Goal: Information Seeking & Learning: Learn about a topic

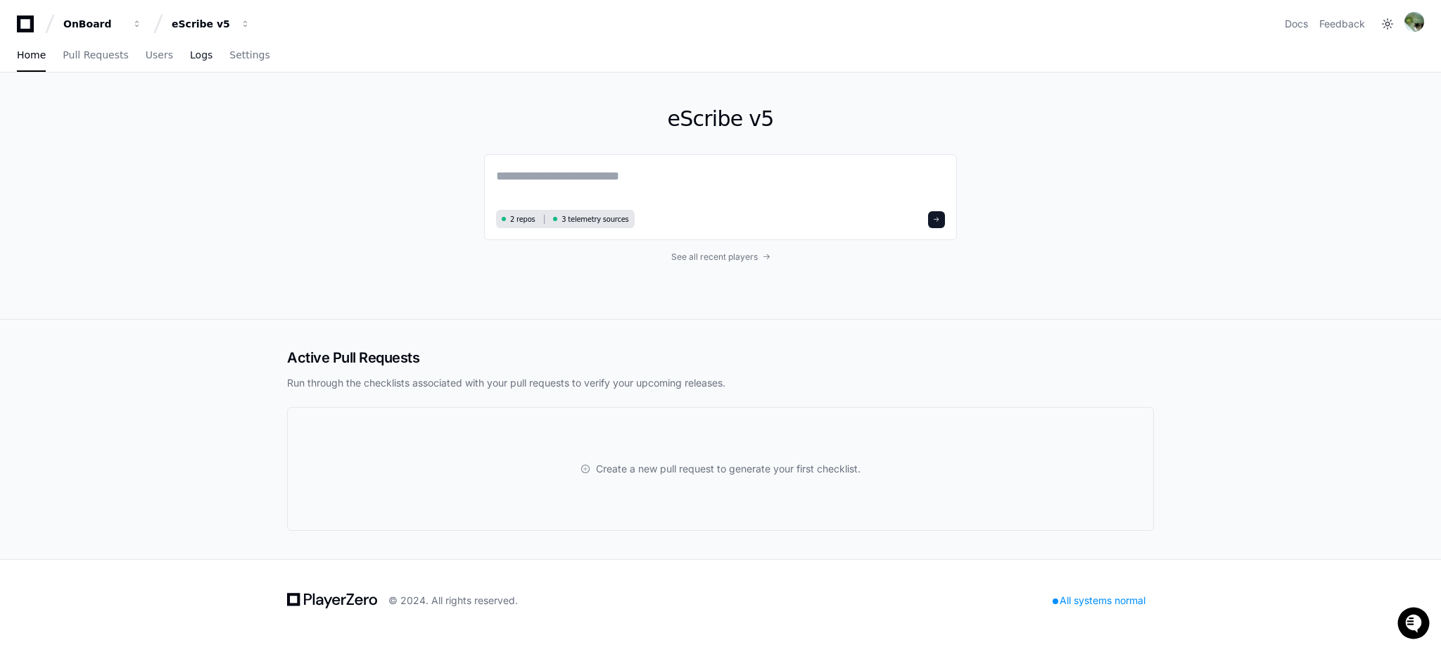
click at [190, 56] on span "Logs" at bounding box center [201, 55] width 23 height 8
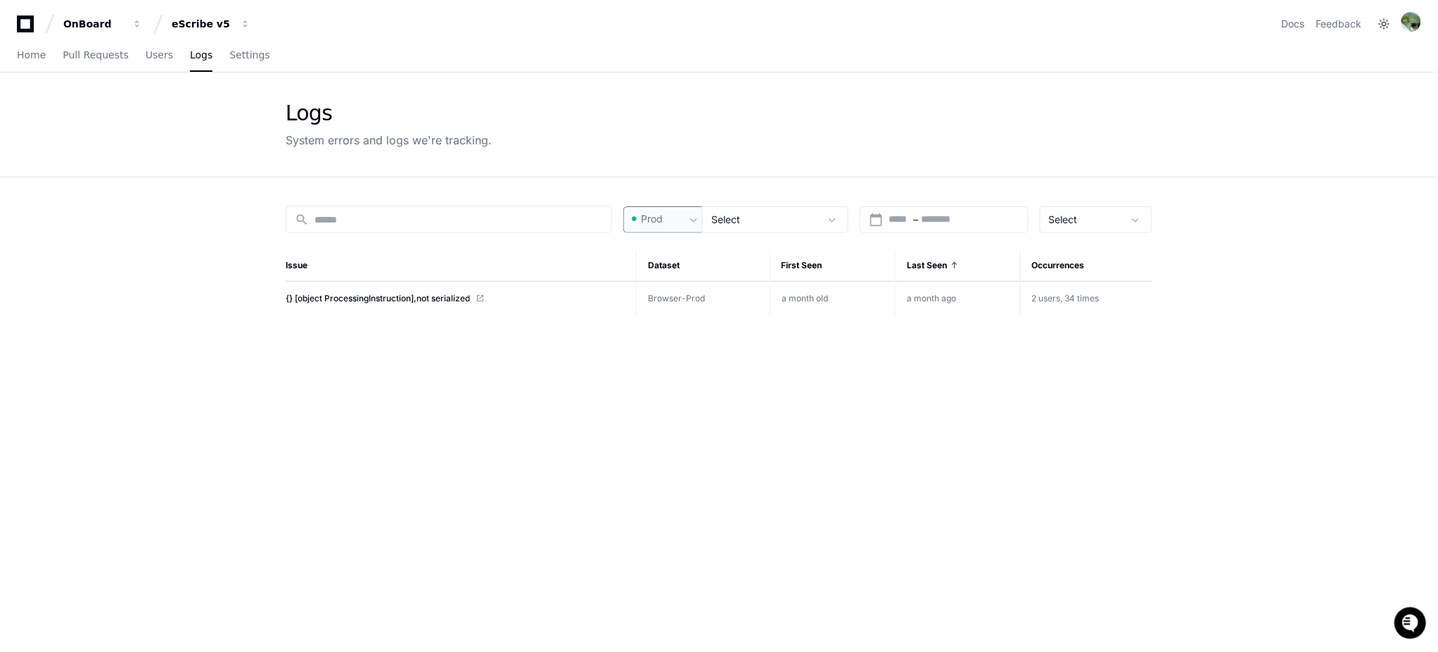
click at [677, 212] on div "Prod" at bounding box center [658, 219] width 56 height 14
click at [695, 212] on div at bounding box center [719, 326] width 1438 height 652
click at [146, 53] on span "Users" at bounding box center [159, 55] width 27 height 8
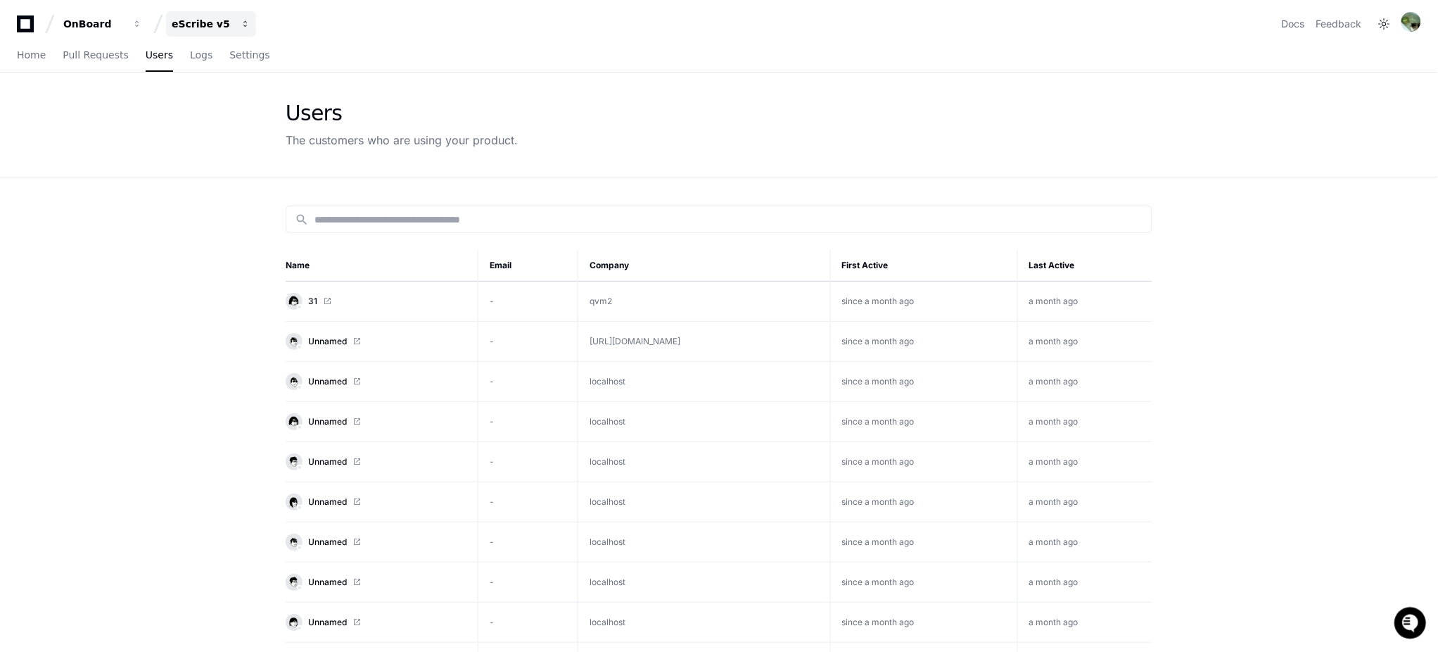
click at [237, 20] on button "eScribe v5" at bounding box center [211, 23] width 90 height 25
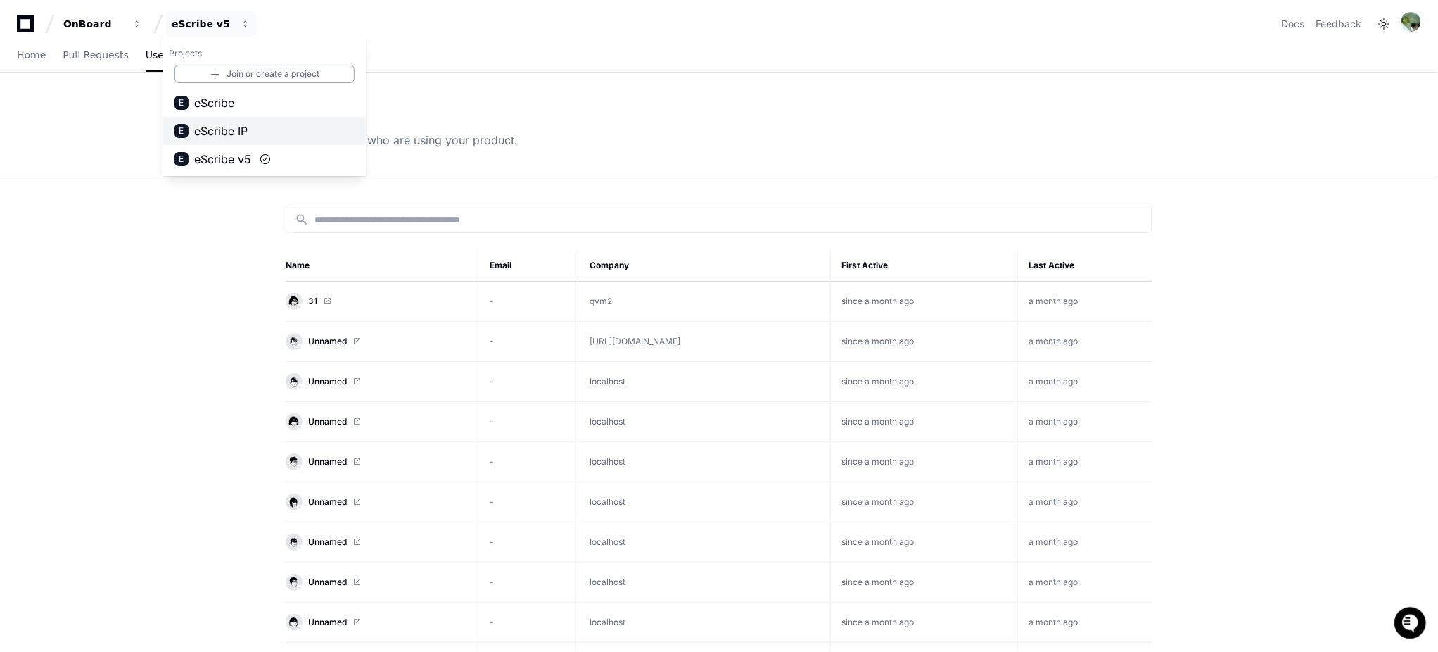
click at [266, 132] on button "E eScribe IP" at bounding box center [264, 131] width 203 height 28
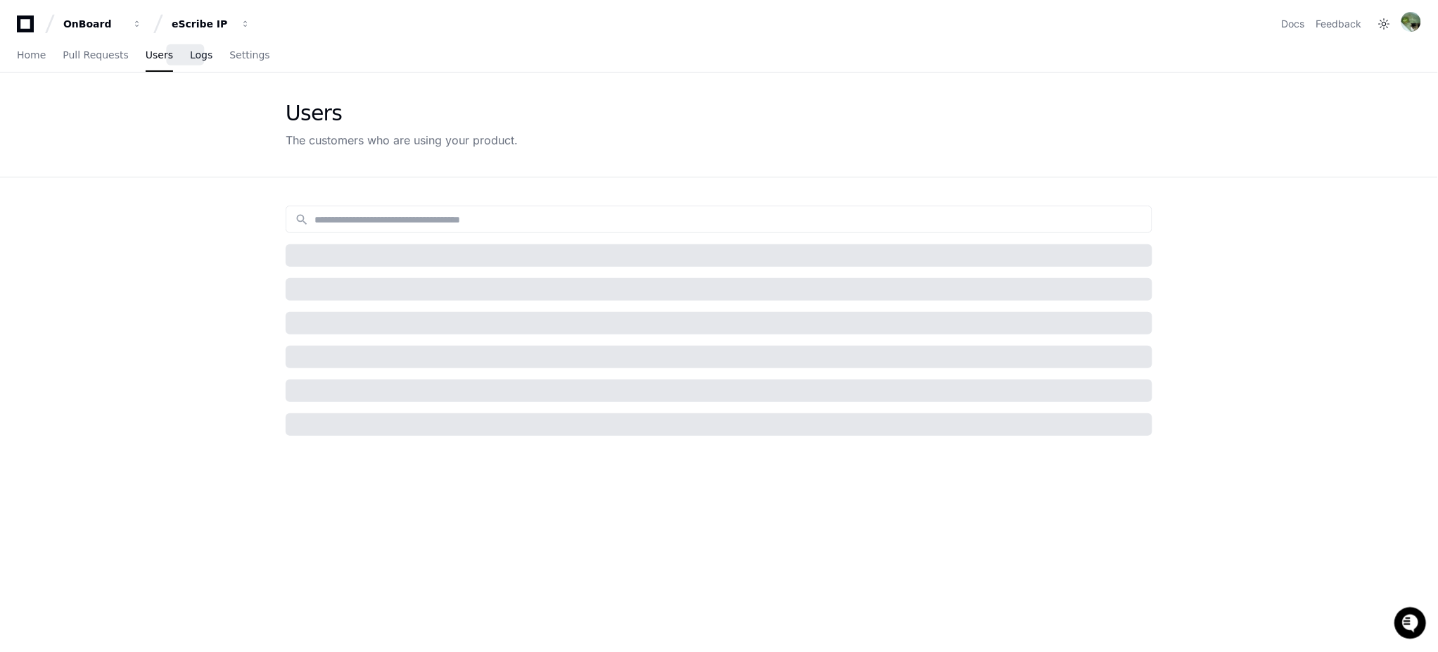
click at [190, 53] on span "Logs" at bounding box center [201, 55] width 23 height 8
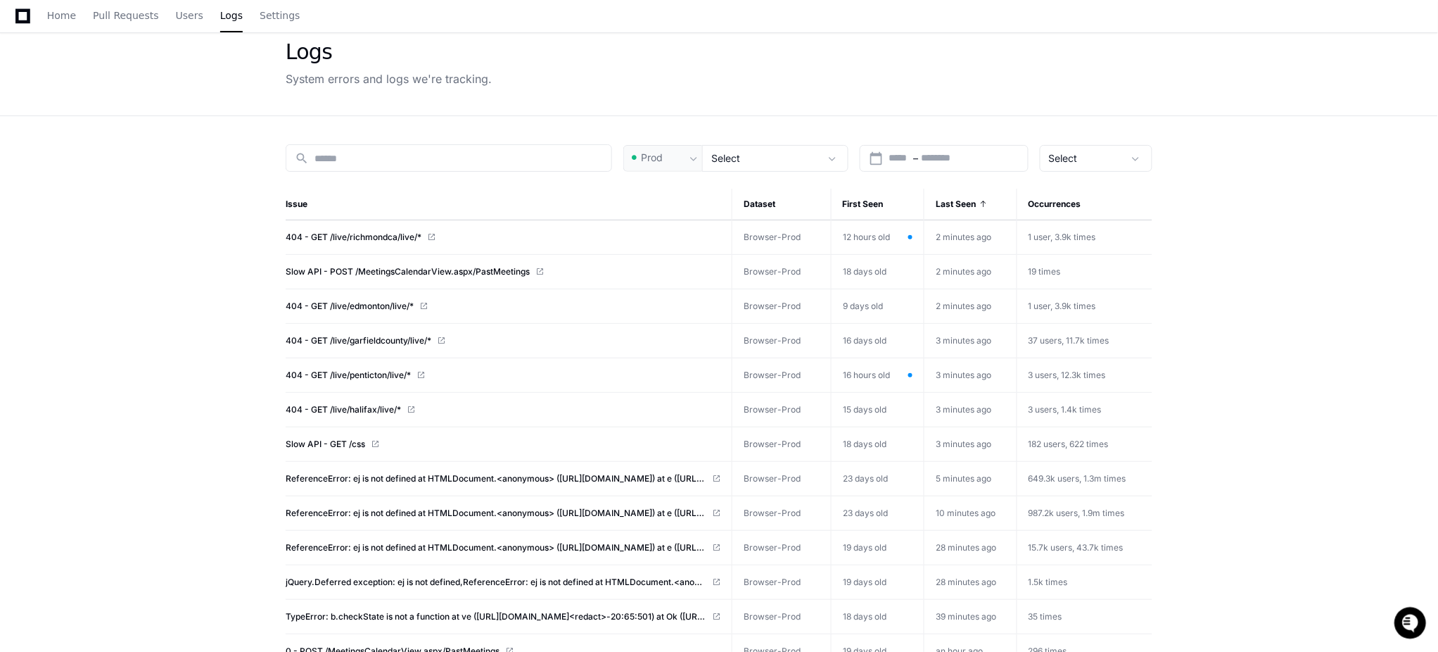
scroll to position [94, 0]
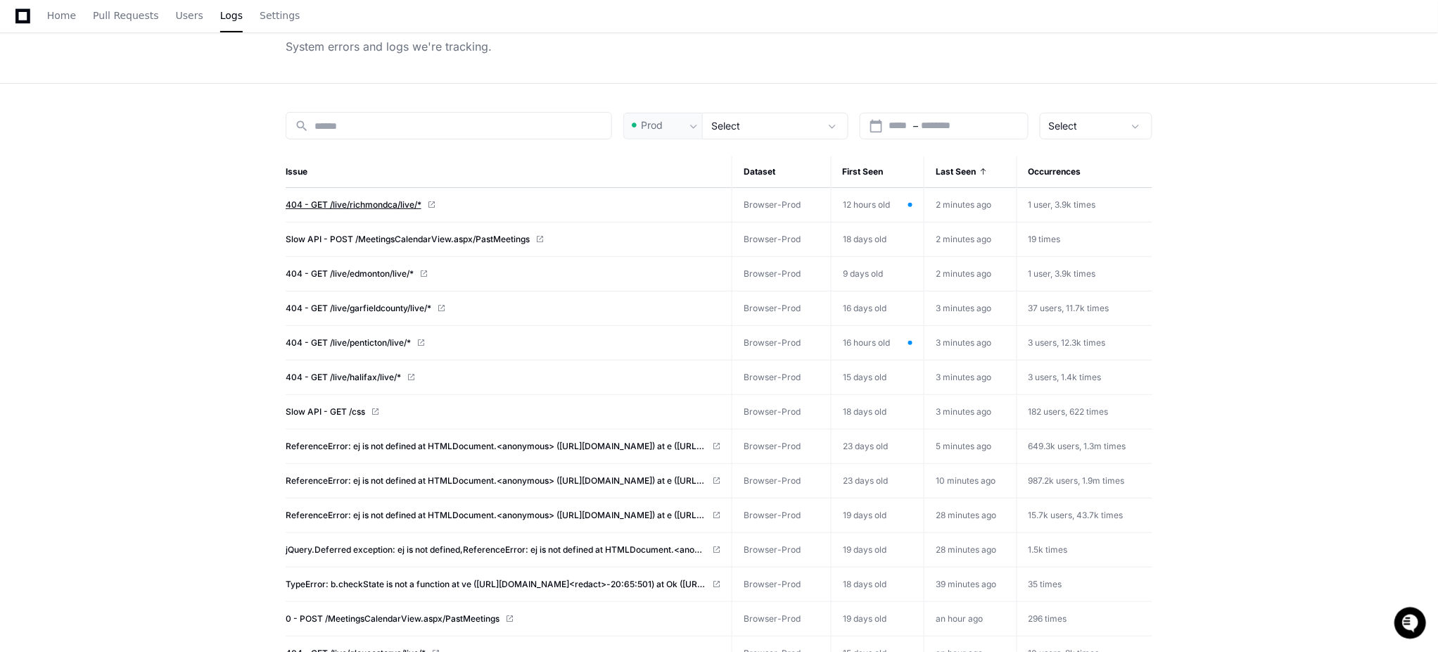
click at [369, 203] on span "404 - GET /live/richmondca/live/*" at bounding box center [354, 204] width 136 height 11
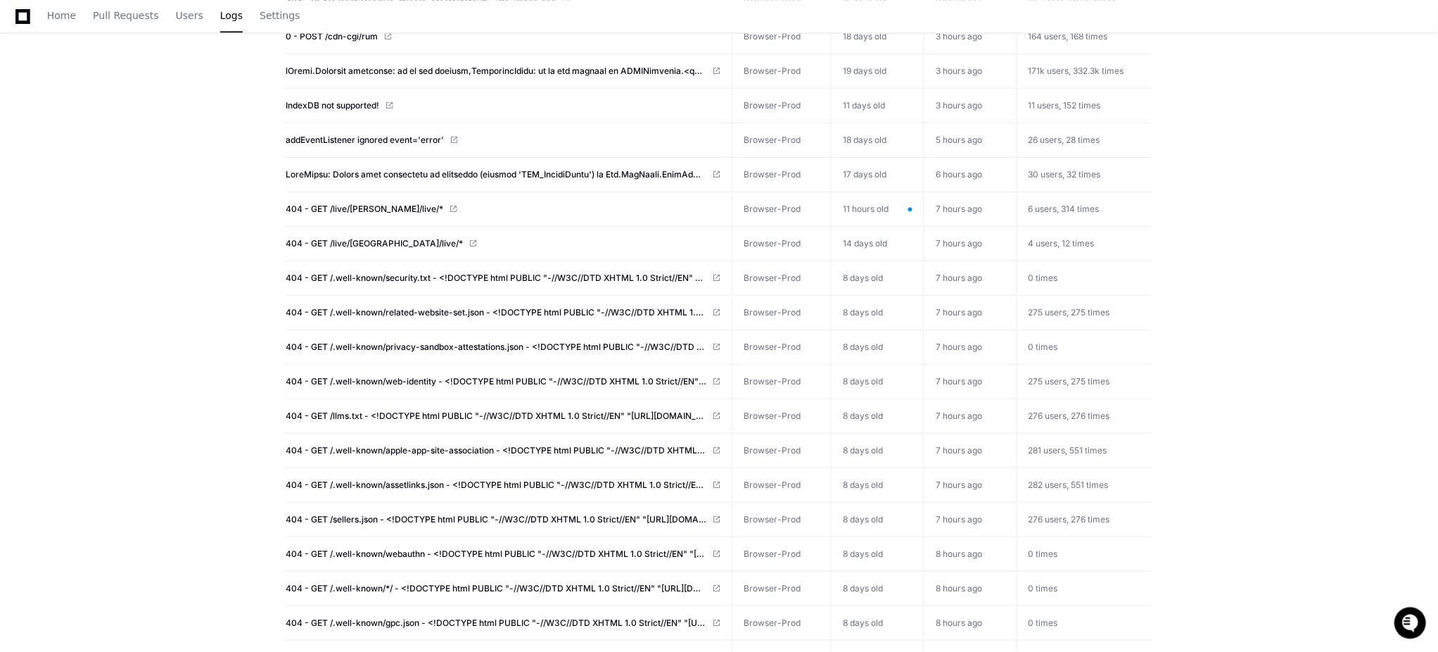
scroll to position [938, 0]
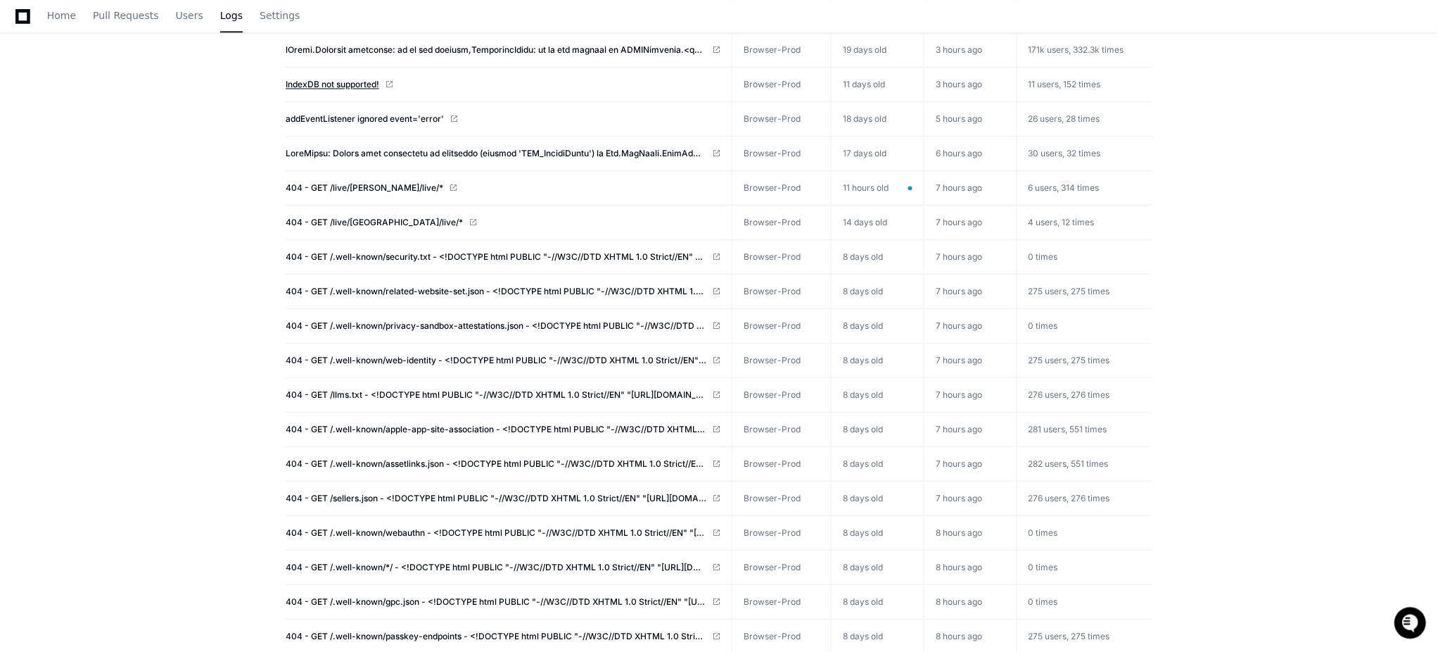
click at [346, 80] on span "IndexDB not supported!" at bounding box center [333, 84] width 94 height 11
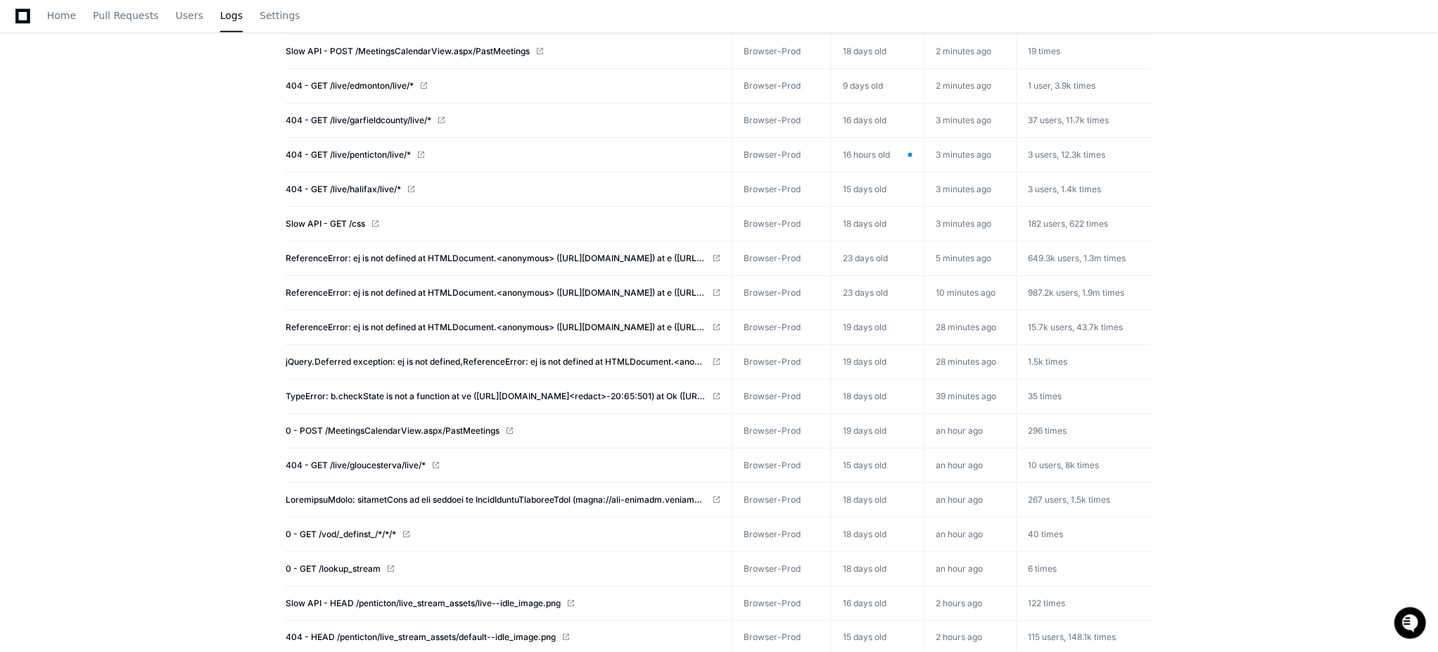
scroll to position [0, 0]
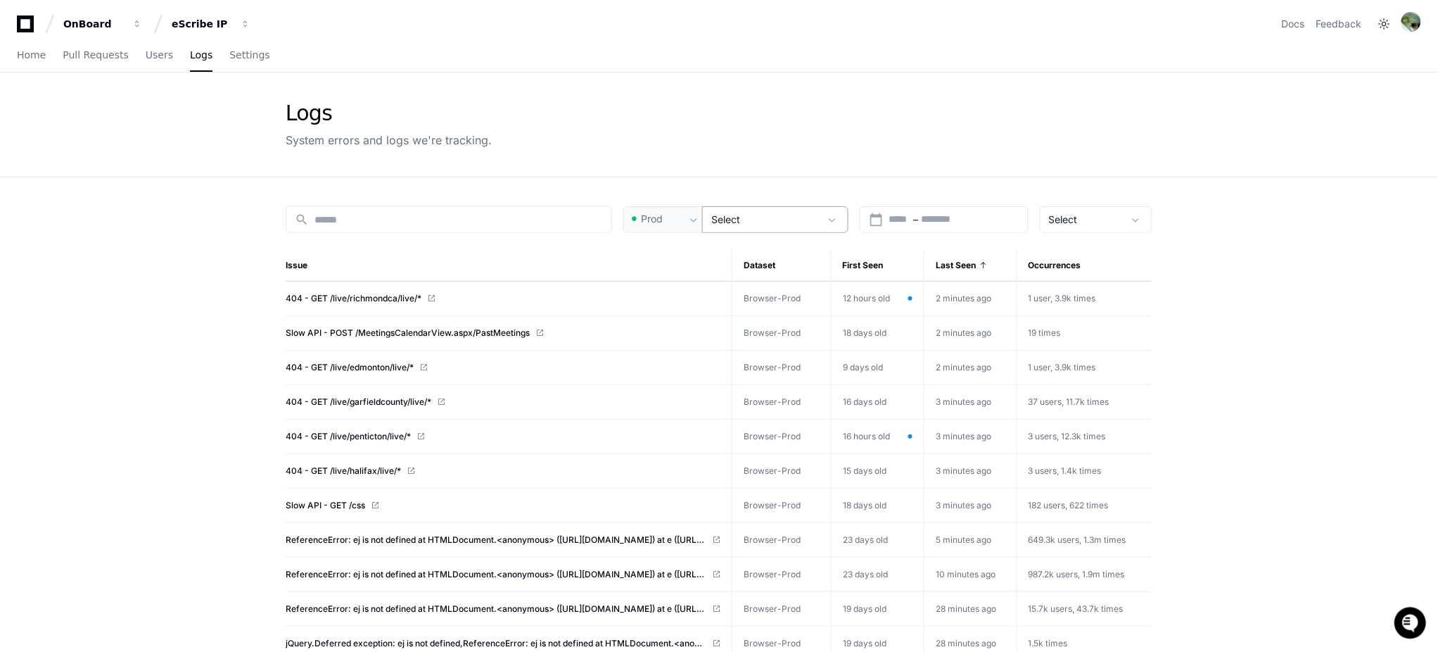
click at [787, 208] on div "Select" at bounding box center [775, 219] width 146 height 27
click at [760, 299] on span "Browser" at bounding box center [757, 298] width 37 height 14
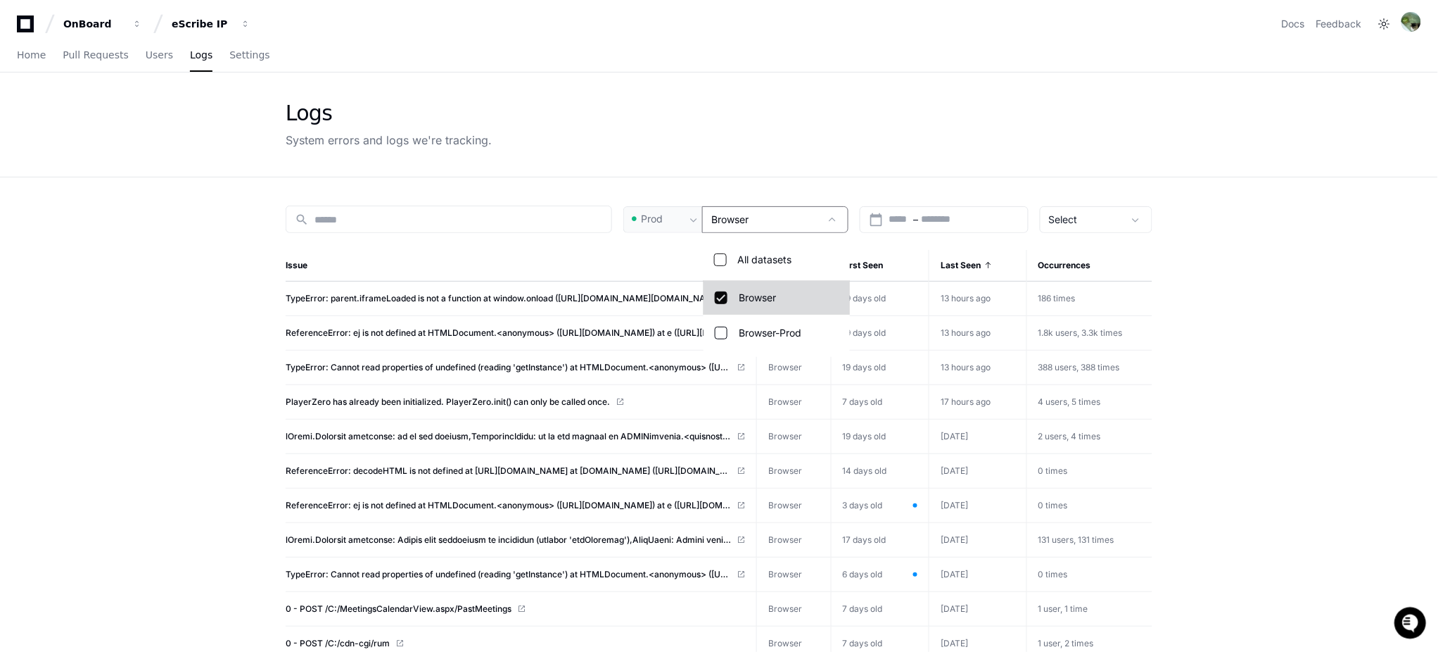
click at [760, 299] on span "Browser" at bounding box center [757, 298] width 37 height 14
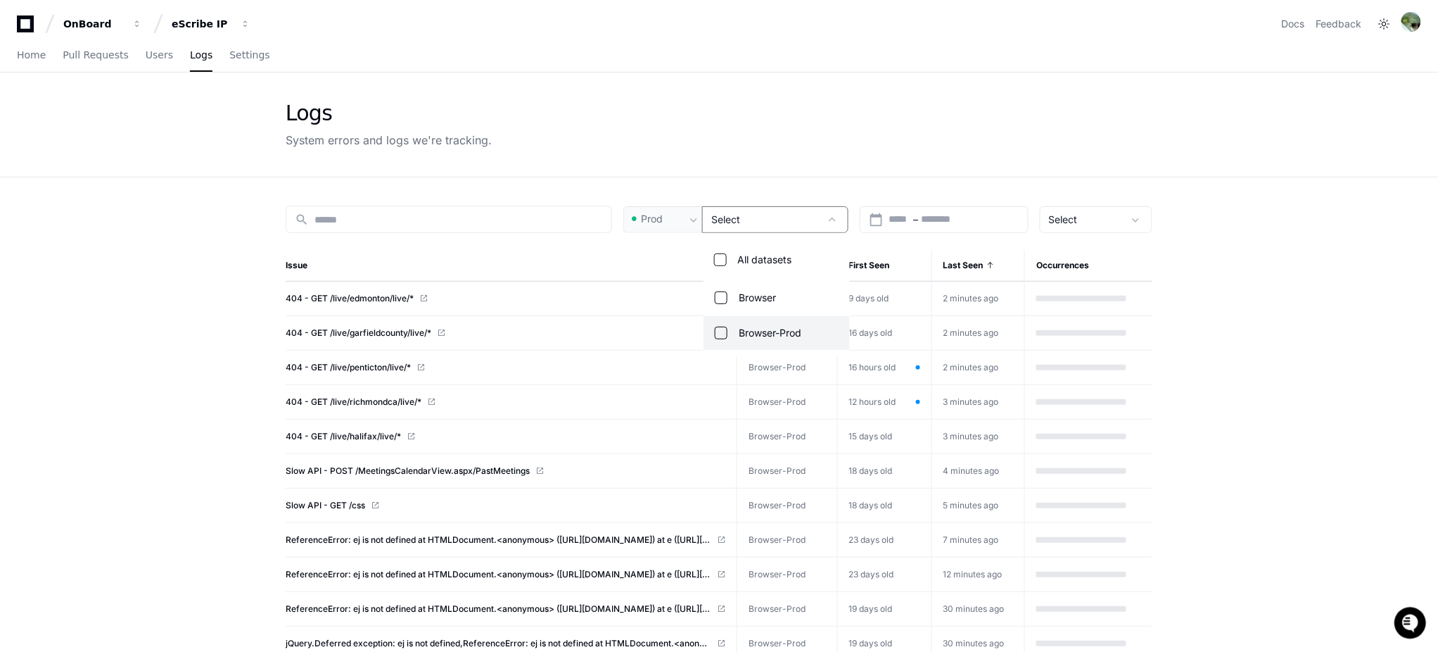
click at [758, 316] on mat-option "Browser-Prod" at bounding box center [777, 333] width 146 height 34
click at [757, 329] on span "Browser-Prod" at bounding box center [770, 333] width 63 height 14
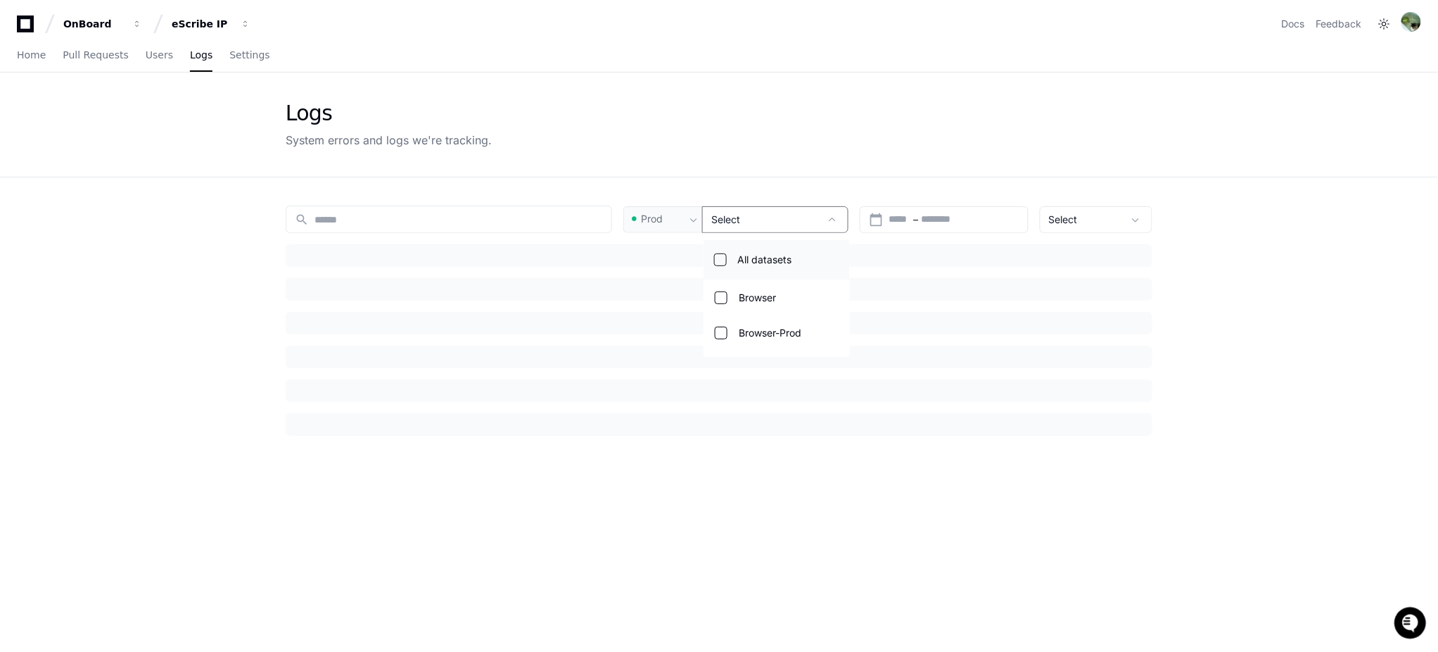
click at [761, 263] on label "All datasets" at bounding box center [791, 260] width 113 height 34
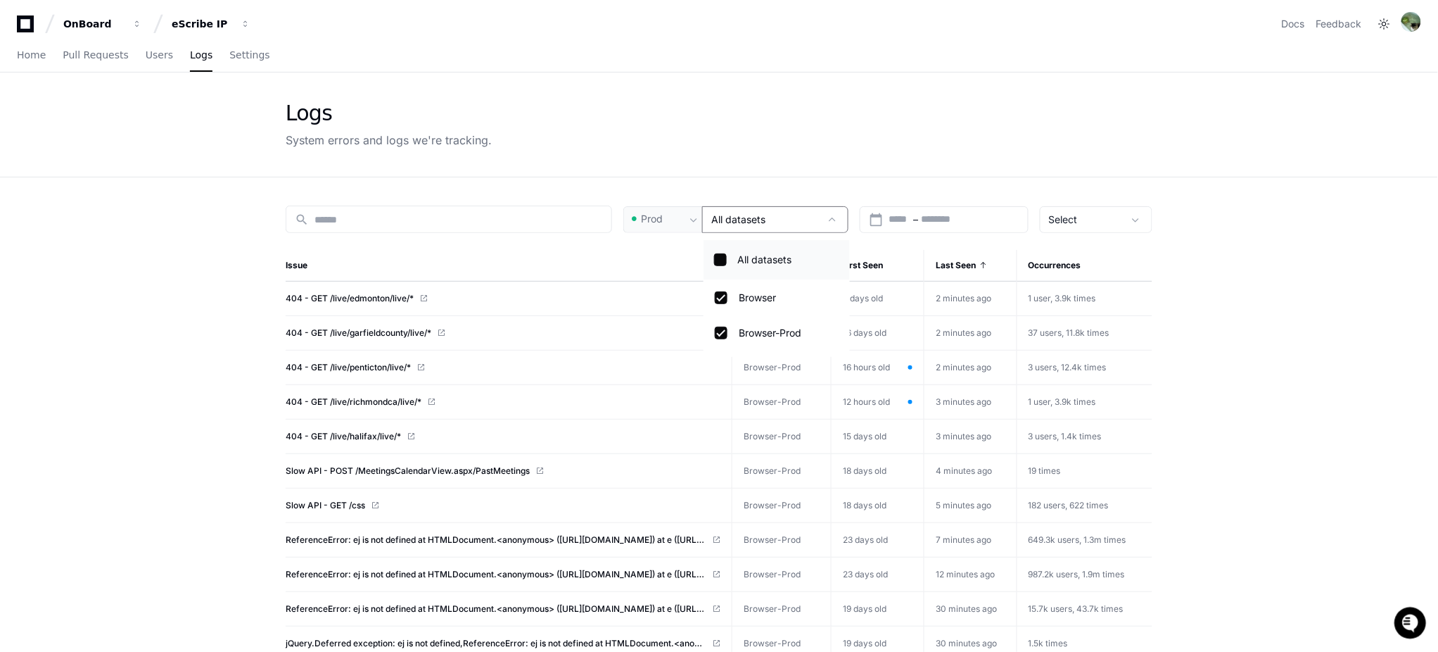
click at [761, 263] on label "All datasets" at bounding box center [791, 260] width 113 height 34
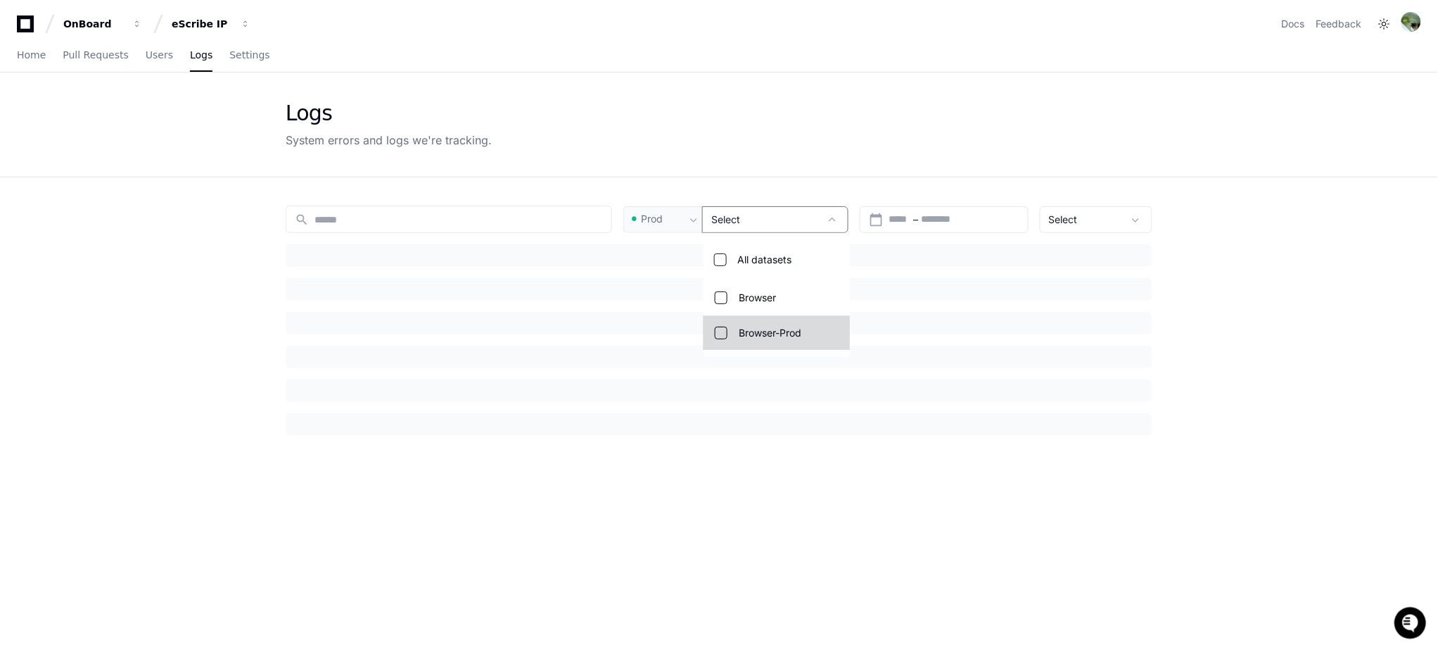
click at [766, 328] on span "Browser-Prod" at bounding box center [770, 333] width 63 height 14
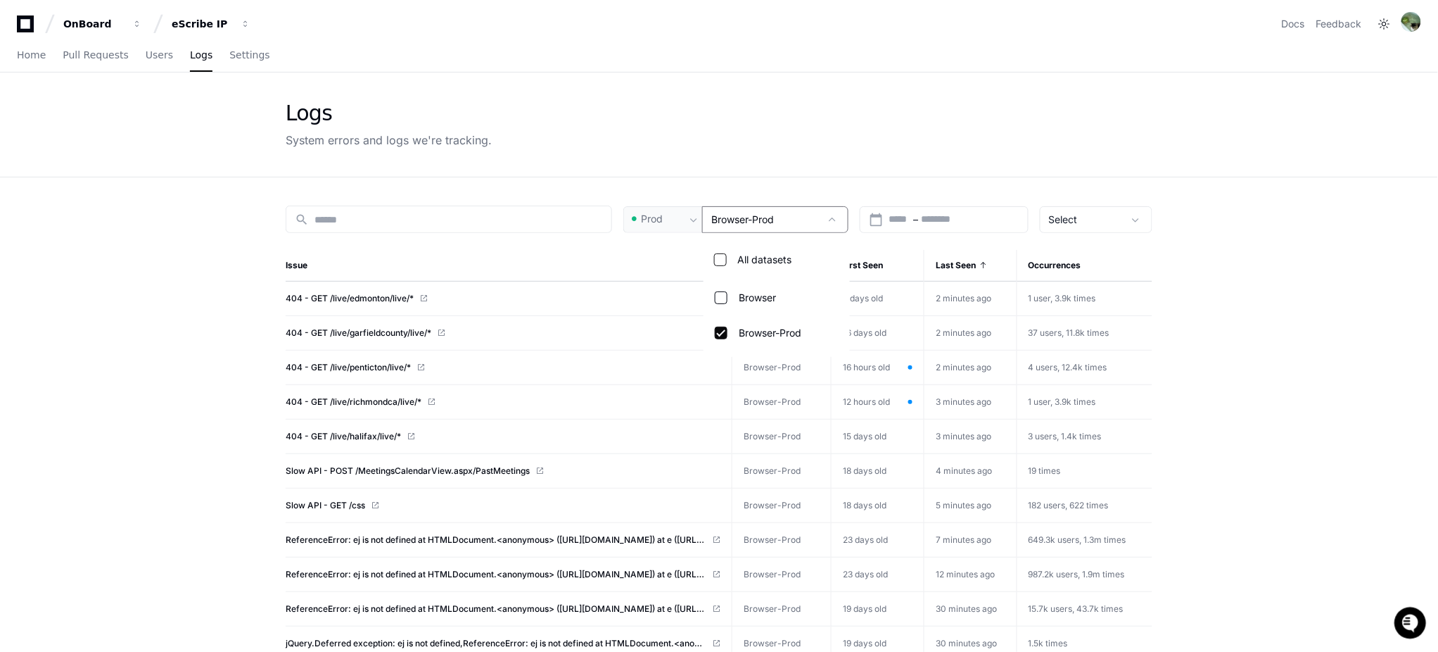
click at [1112, 202] on div at bounding box center [719, 326] width 1438 height 652
click at [1105, 225] on div "Select" at bounding box center [1096, 219] width 113 height 27
click at [1100, 312] on mat-option "Not Muted" at bounding box center [1097, 327] width 113 height 34
click at [1091, 213] on span "Not Muted" at bounding box center [1074, 219] width 50 height 12
click at [1081, 290] on span "Muted" at bounding box center [1068, 292] width 30 height 14
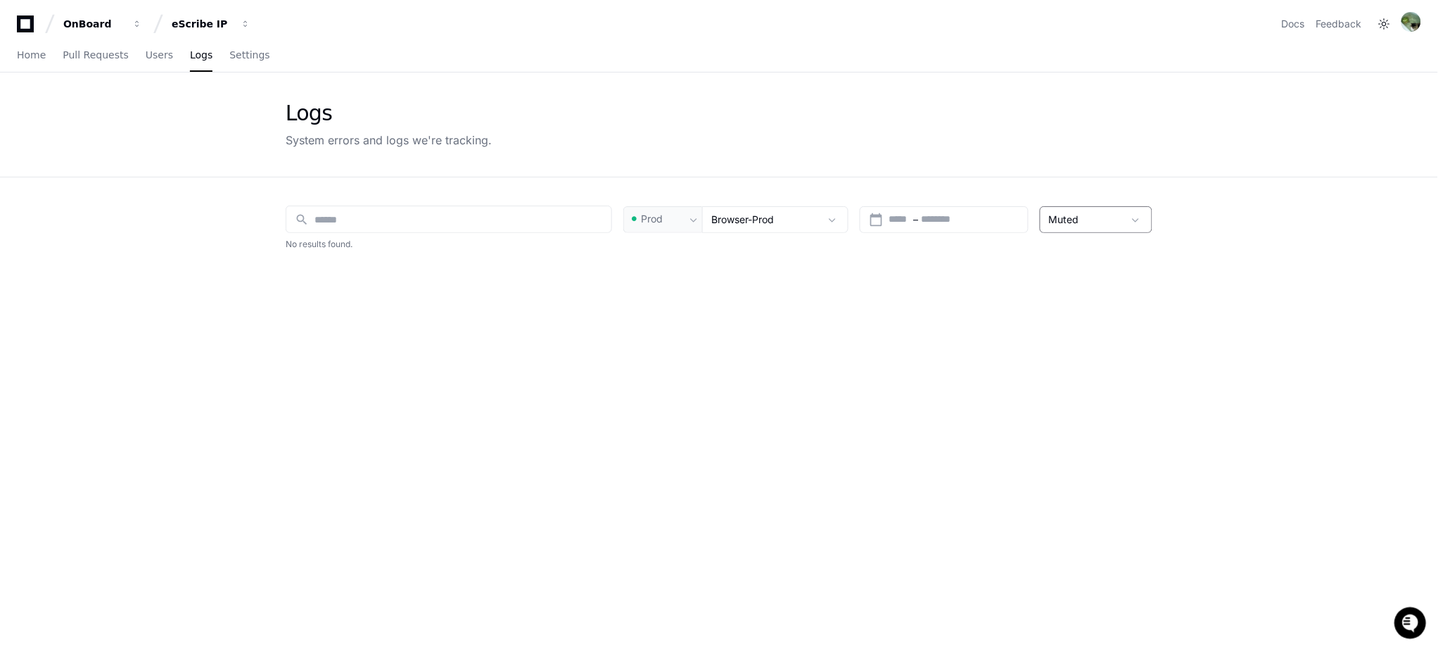
click at [1096, 221] on div "Muted" at bounding box center [1086, 219] width 75 height 14
click at [1084, 305] on mat-option "Muted" at bounding box center [1097, 292] width 113 height 34
click at [1083, 209] on div "Muted" at bounding box center [1096, 219] width 113 height 27
click at [1079, 247] on mat-option "All Issues" at bounding box center [1097, 257] width 113 height 34
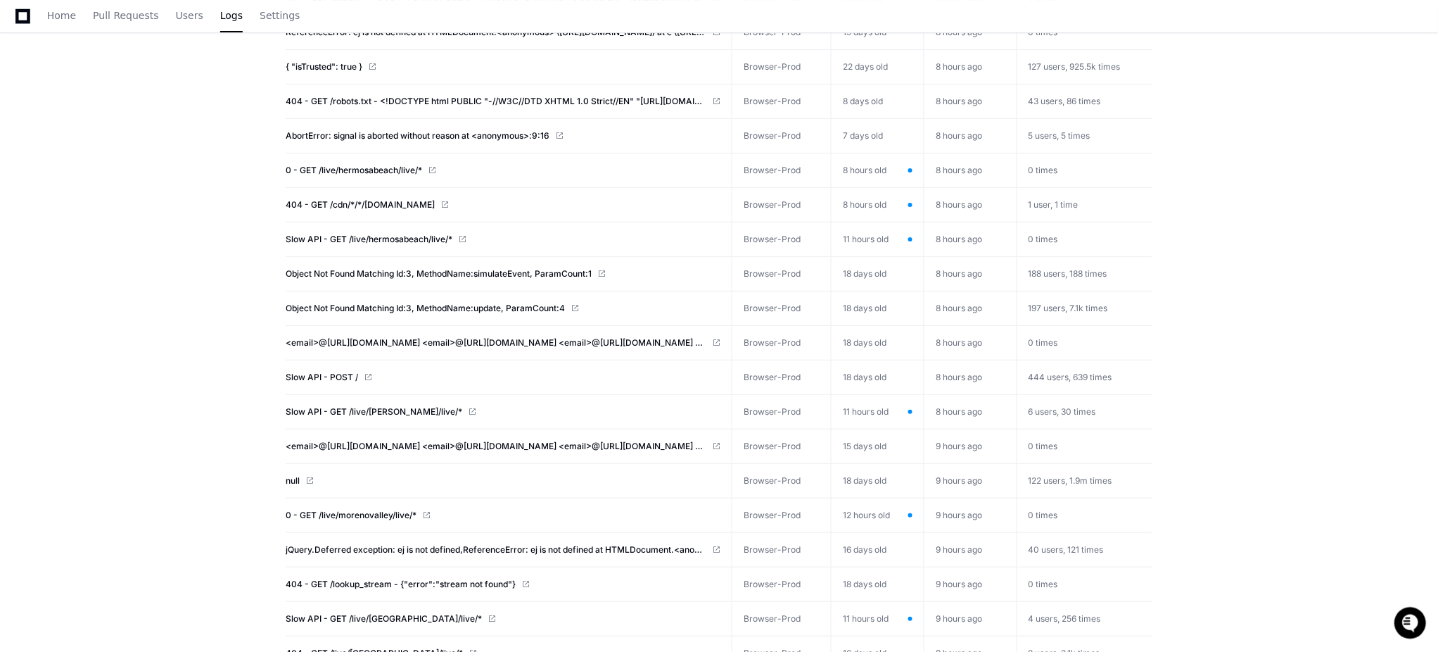
scroll to position [1866, 0]
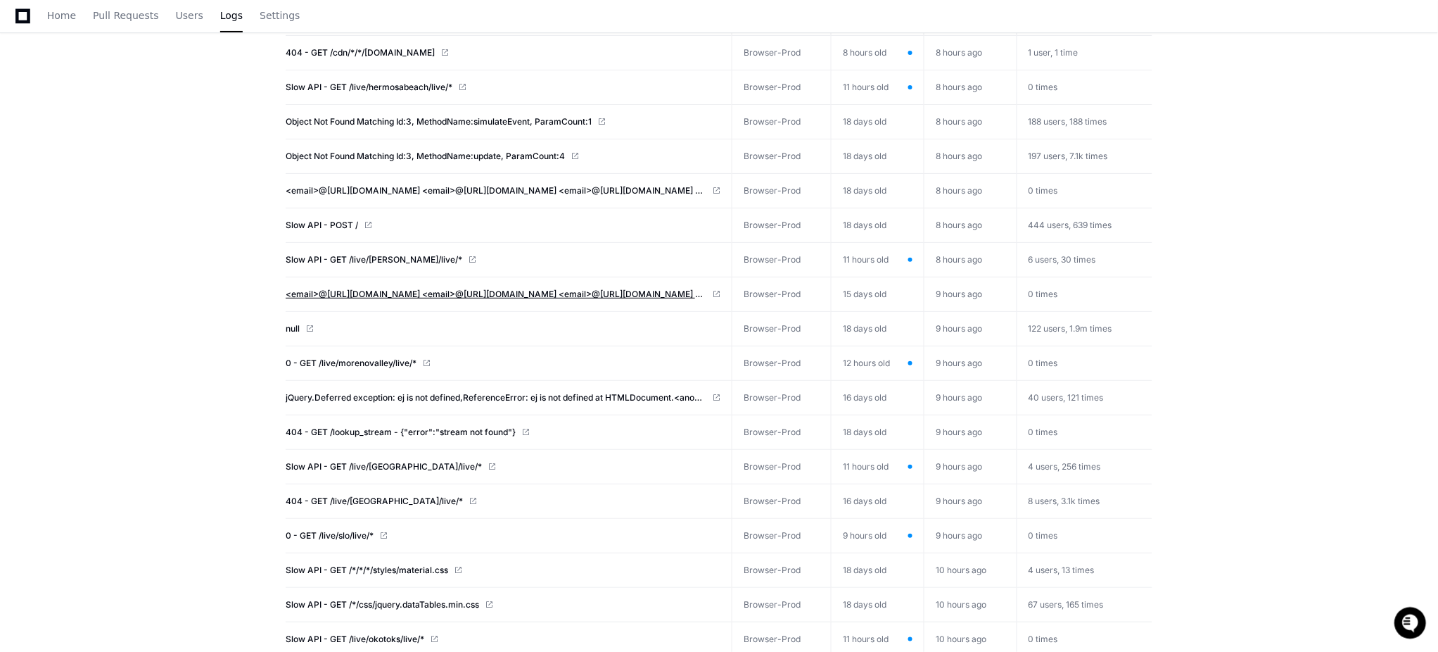
click at [592, 296] on span "<email>@[URL][DOMAIN_NAME] <email>@[URL][DOMAIN_NAME] <email>@[URL][DOMAIN_NAME…" at bounding box center [496, 293] width 421 height 11
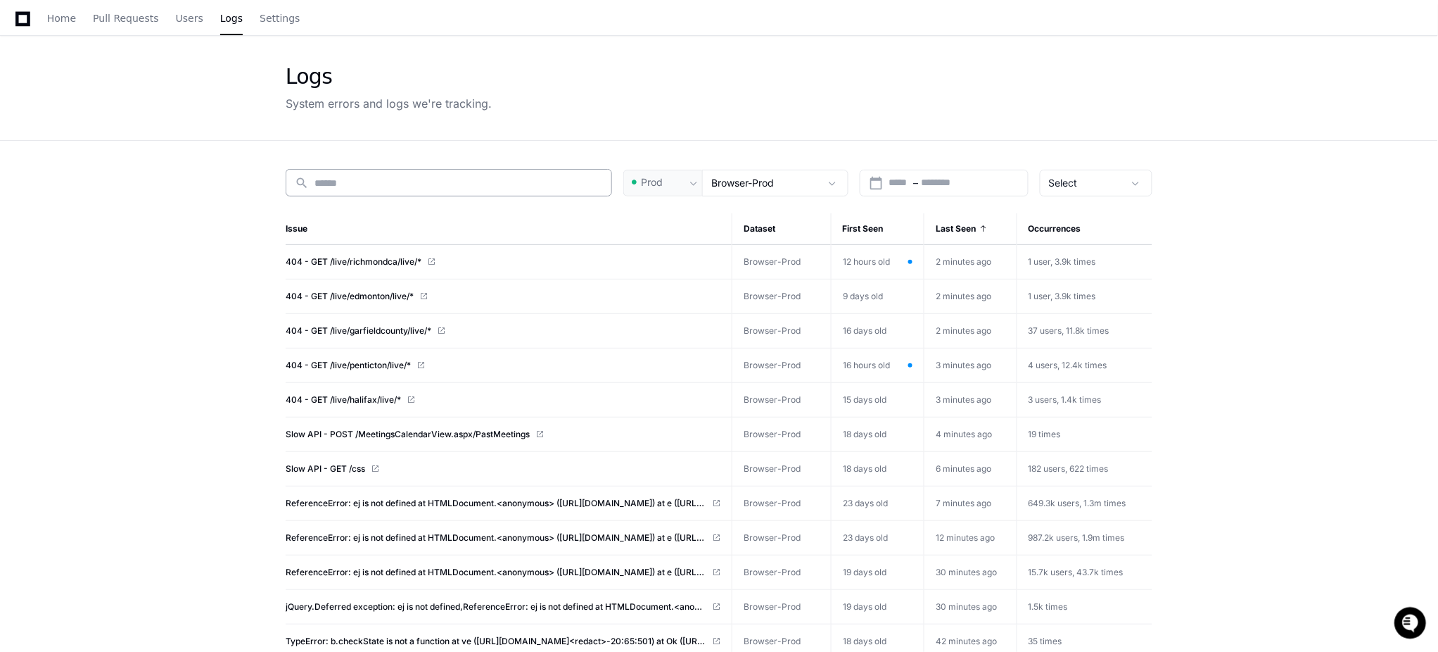
scroll to position [0, 0]
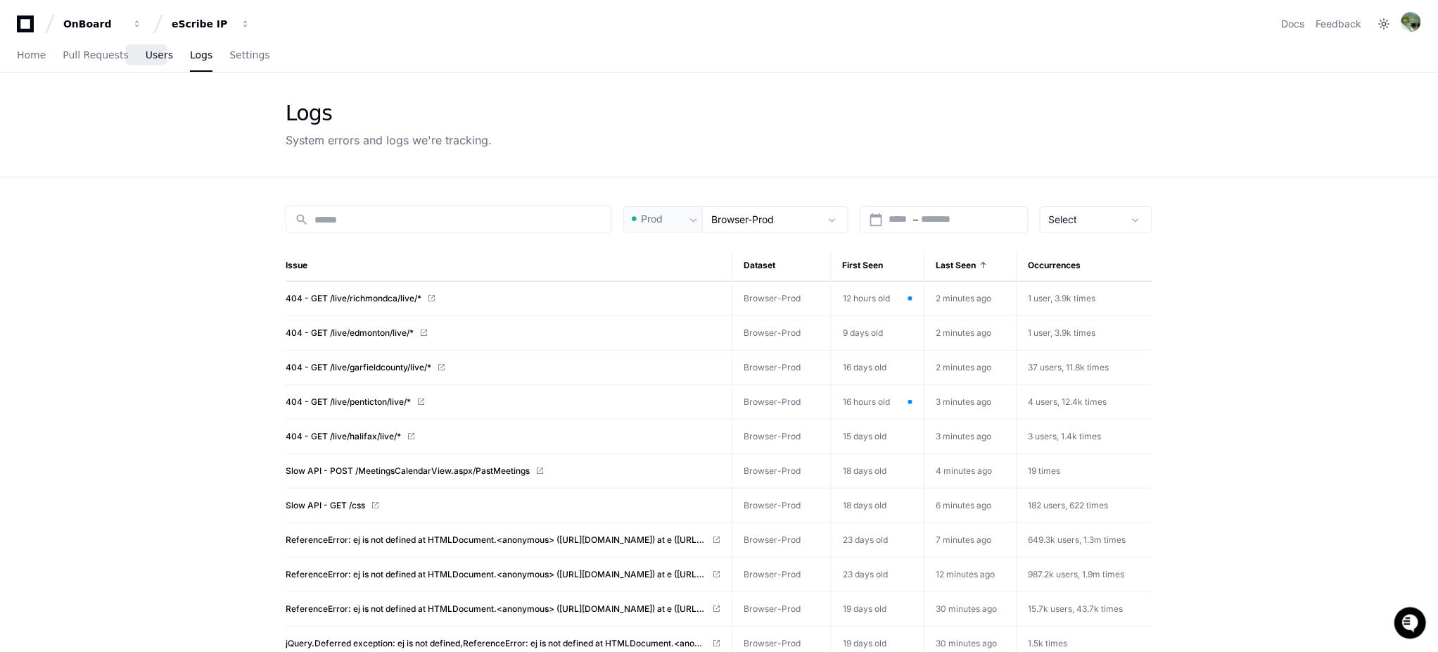
click at [146, 56] on span "Users" at bounding box center [159, 55] width 27 height 8
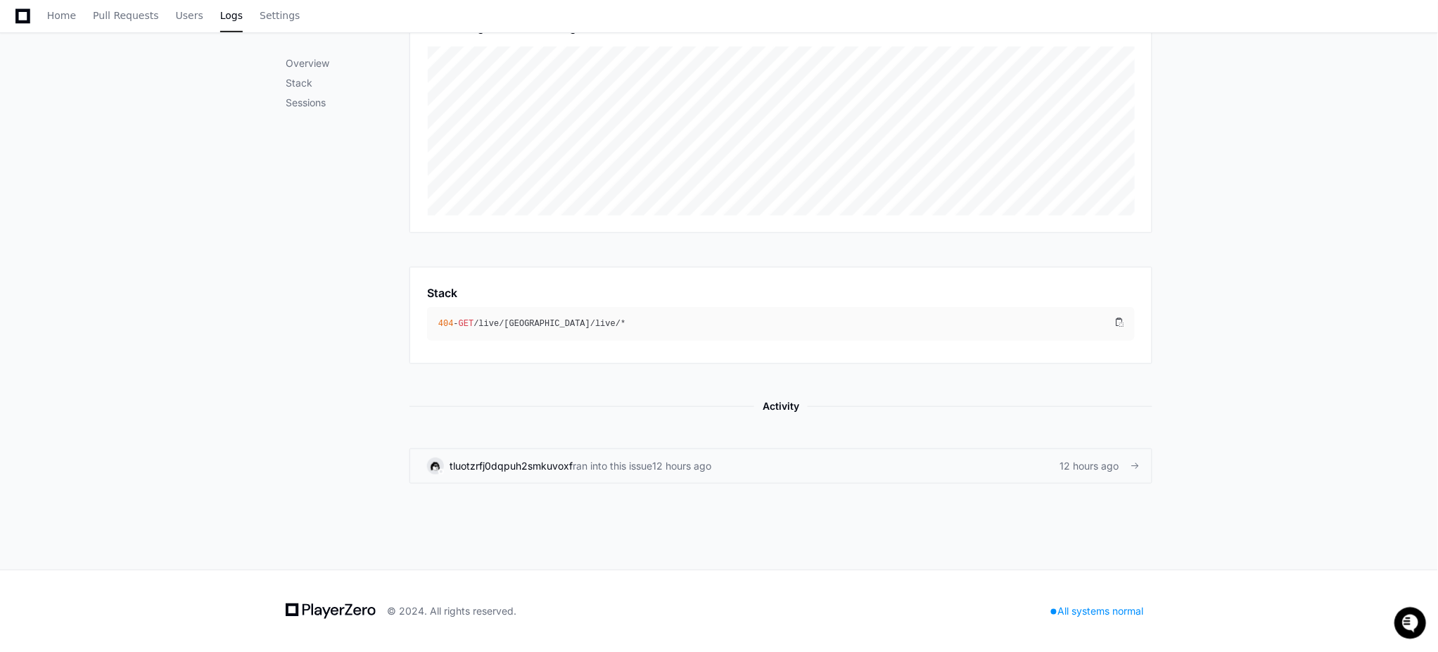
click at [500, 476] on link "tluotzrfj0dqpuh2smkuvoxf ran into this issue 12 hours ago 12 hours ago" at bounding box center [781, 465] width 743 height 35
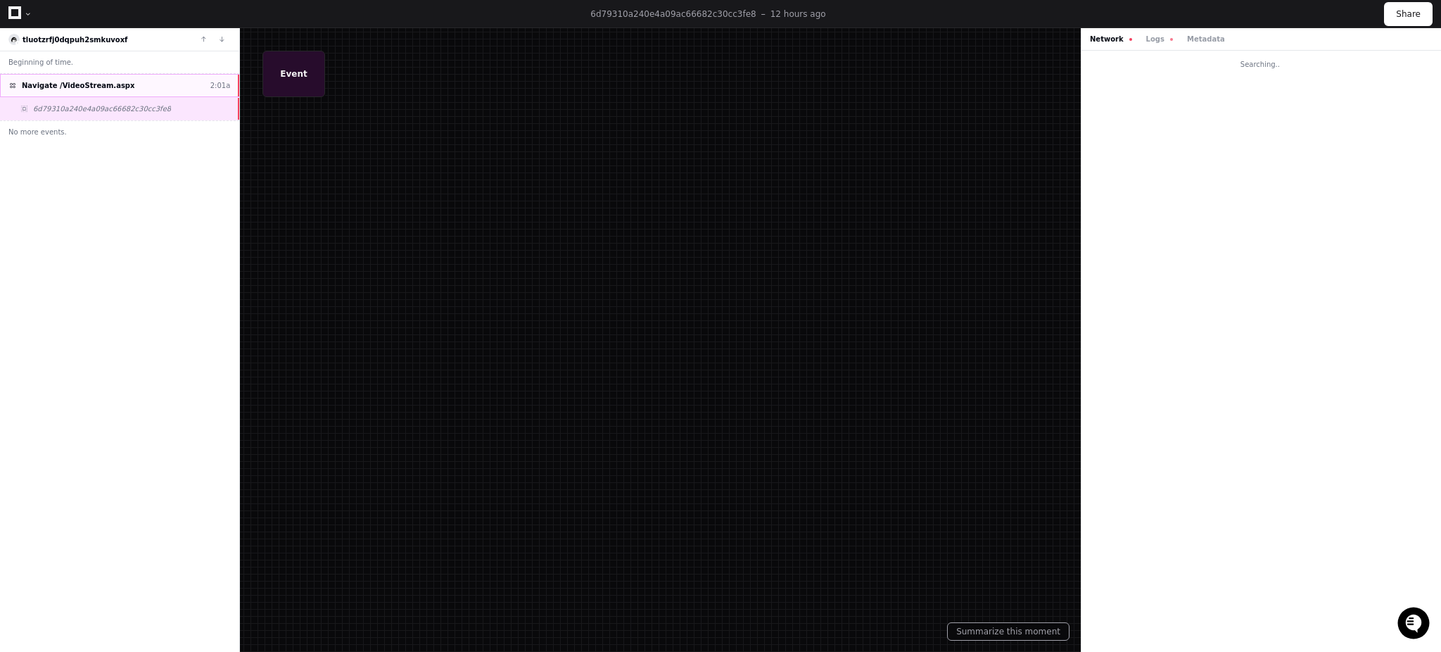
click at [132, 90] on div "Navigate /VideoStream.aspx 2:01a" at bounding box center [119, 85] width 239 height 23
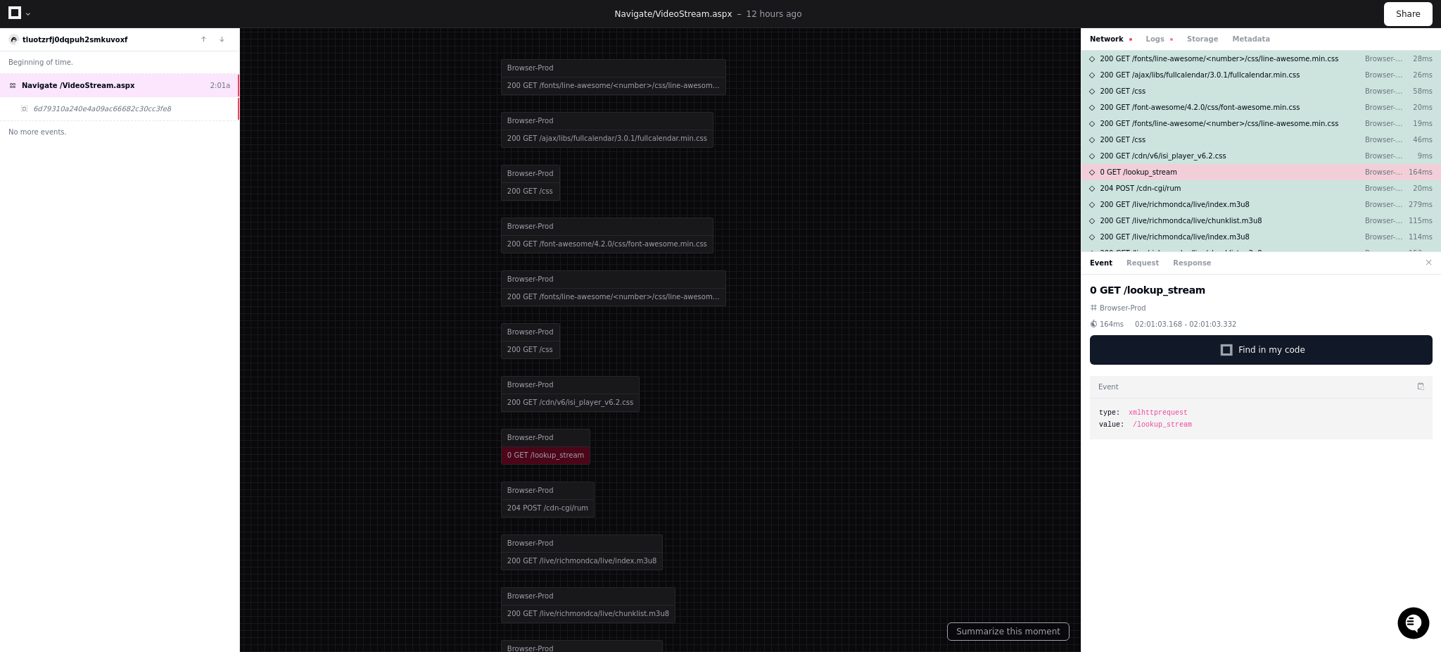
click at [360, 85] on div at bounding box center [720, 326] width 1441 height 652
click at [103, 117] on div "6d79310a240e4a09ac66682c30cc3fe8" at bounding box center [119, 108] width 239 height 23
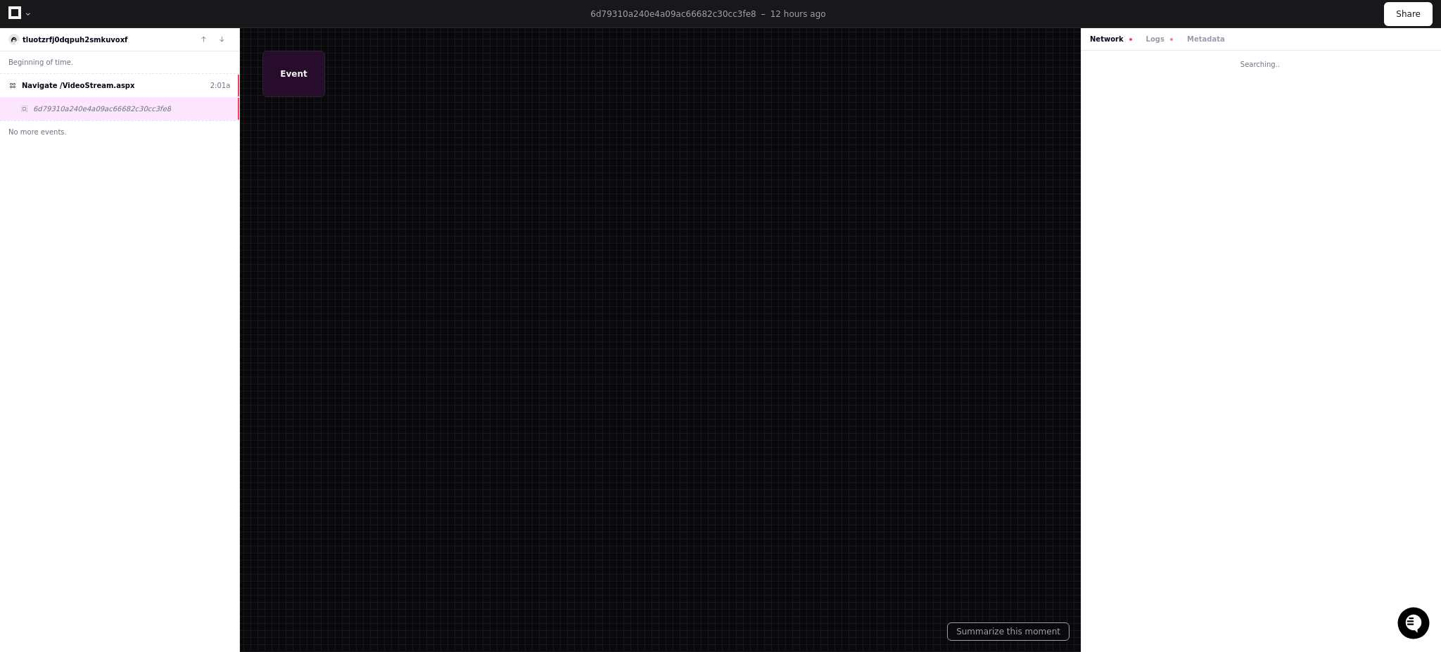
click at [300, 73] on div at bounding box center [720, 326] width 1441 height 652
drag, startPoint x: 383, startPoint y: 234, endPoint x: 568, endPoint y: 298, distance: 195.6
click at [574, 298] on div at bounding box center [932, 433] width 1441 height 652
click at [49, 78] on div "Navigate /VideoStream.aspx 2:01a" at bounding box center [119, 85] width 239 height 23
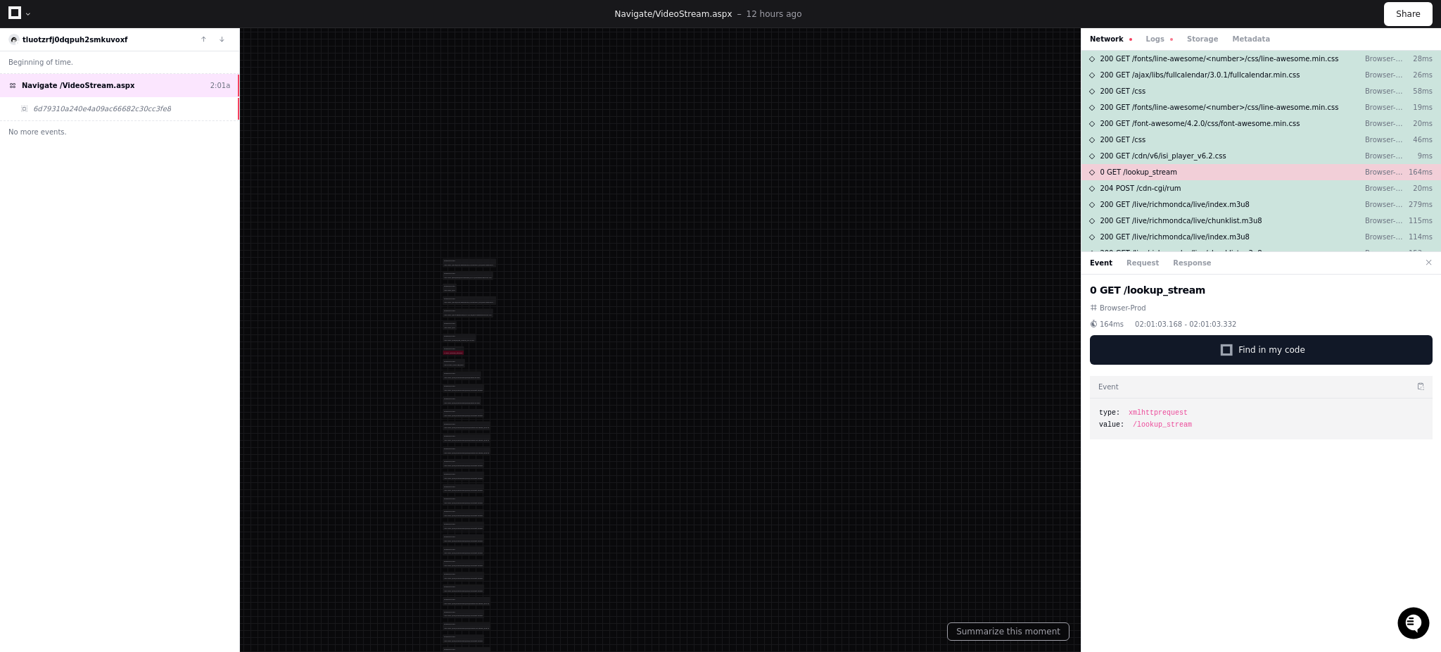
drag, startPoint x: 364, startPoint y: 595, endPoint x: 351, endPoint y: 307, distance: 288.1
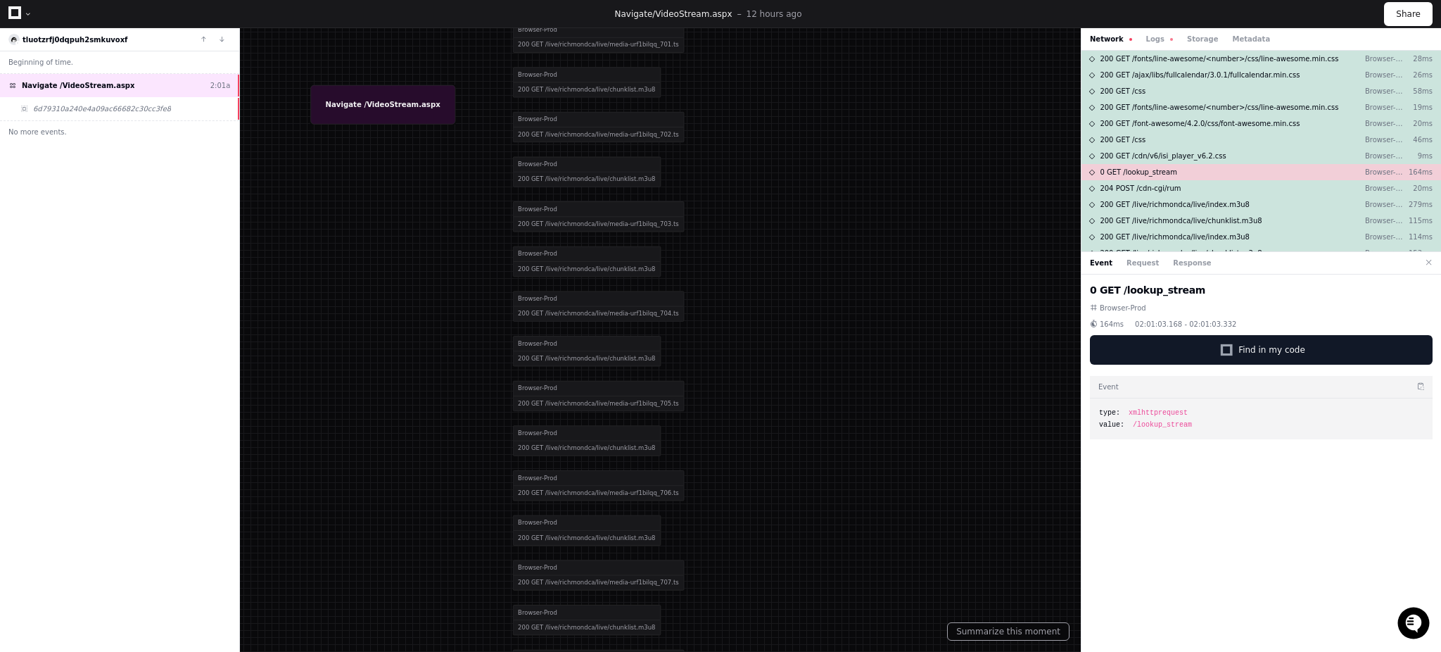
drag, startPoint x: 419, startPoint y: 506, endPoint x: 431, endPoint y: 387, distance: 119.5
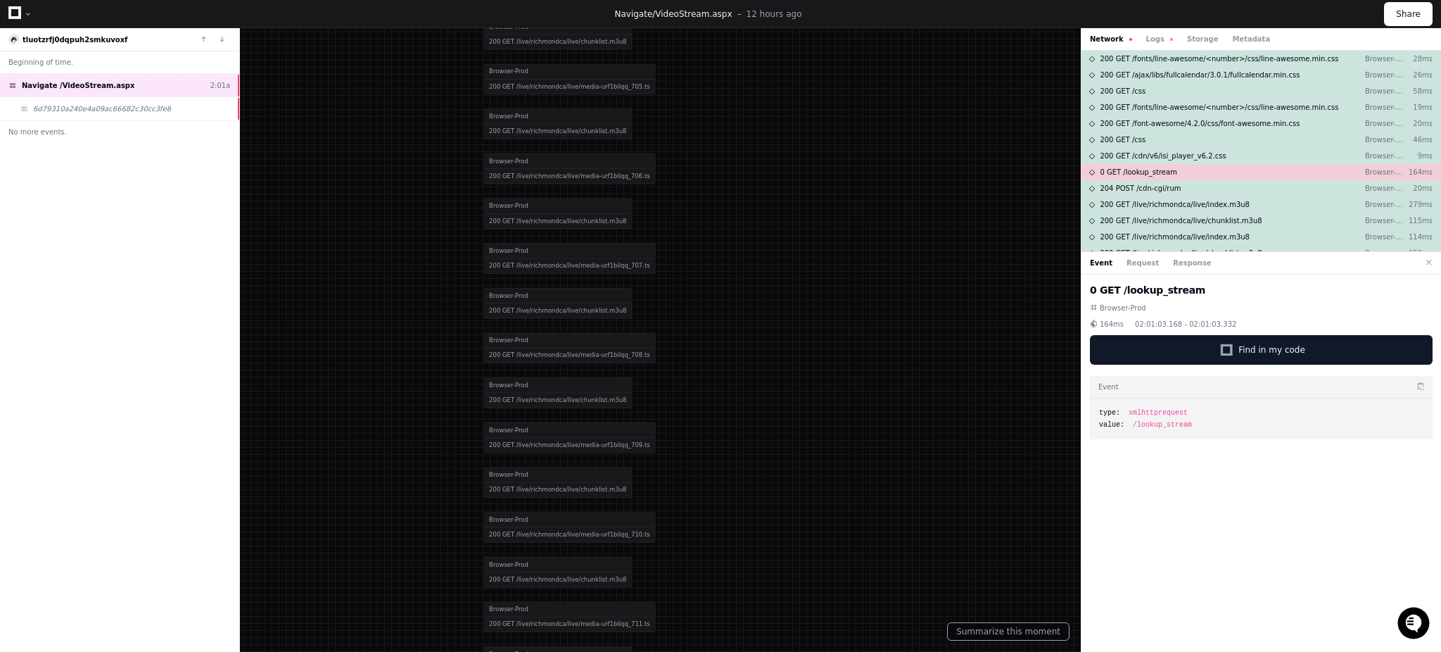
drag, startPoint x: 403, startPoint y: 204, endPoint x: 403, endPoint y: 183, distance: 21.1
drag, startPoint x: 398, startPoint y: 237, endPoint x: 407, endPoint y: 137, distance: 101.0
drag, startPoint x: 394, startPoint y: 414, endPoint x: 417, endPoint y: 192, distance: 223.5
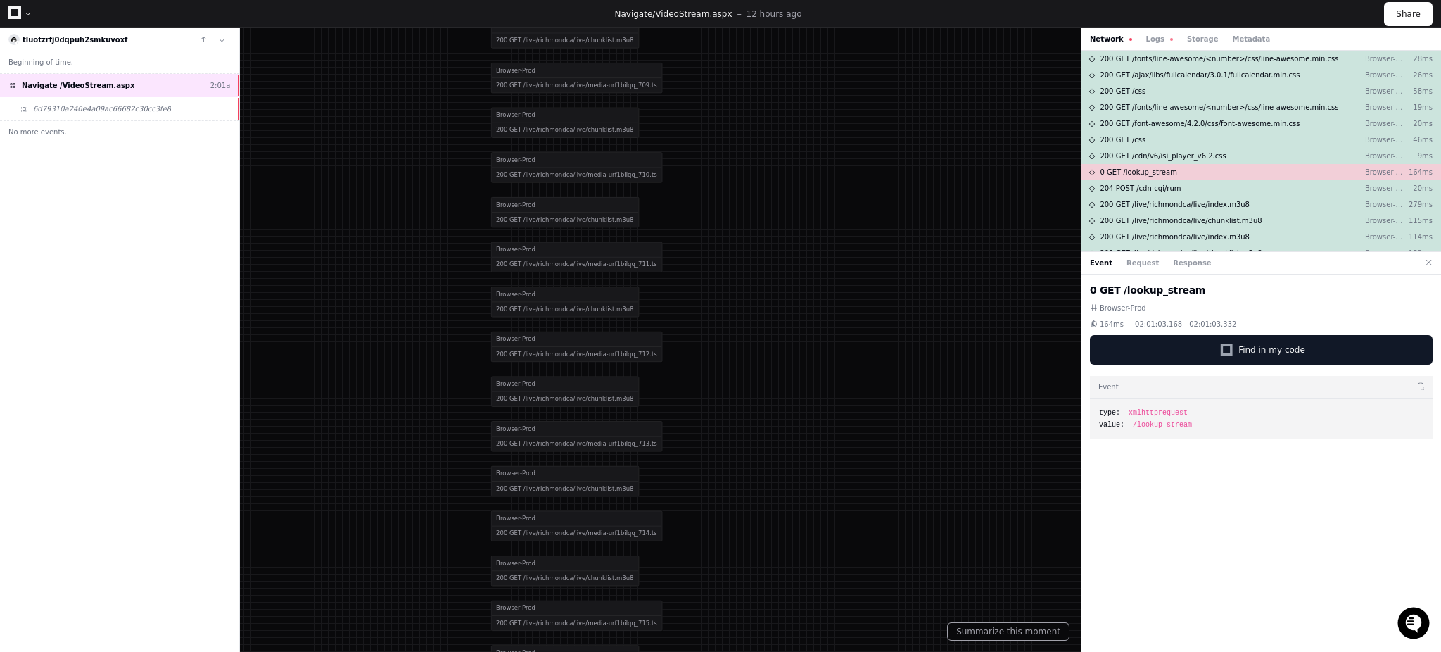
drag, startPoint x: 445, startPoint y: 445, endPoint x: 431, endPoint y: 228, distance: 217.9
click at [1172, 170] on div "0 GET /lookup_stream Browser-Prod 164ms" at bounding box center [1261, 172] width 360 height 16
click at [1164, 170] on span "0 GET /lookup_stream" at bounding box center [1138, 172] width 77 height 11
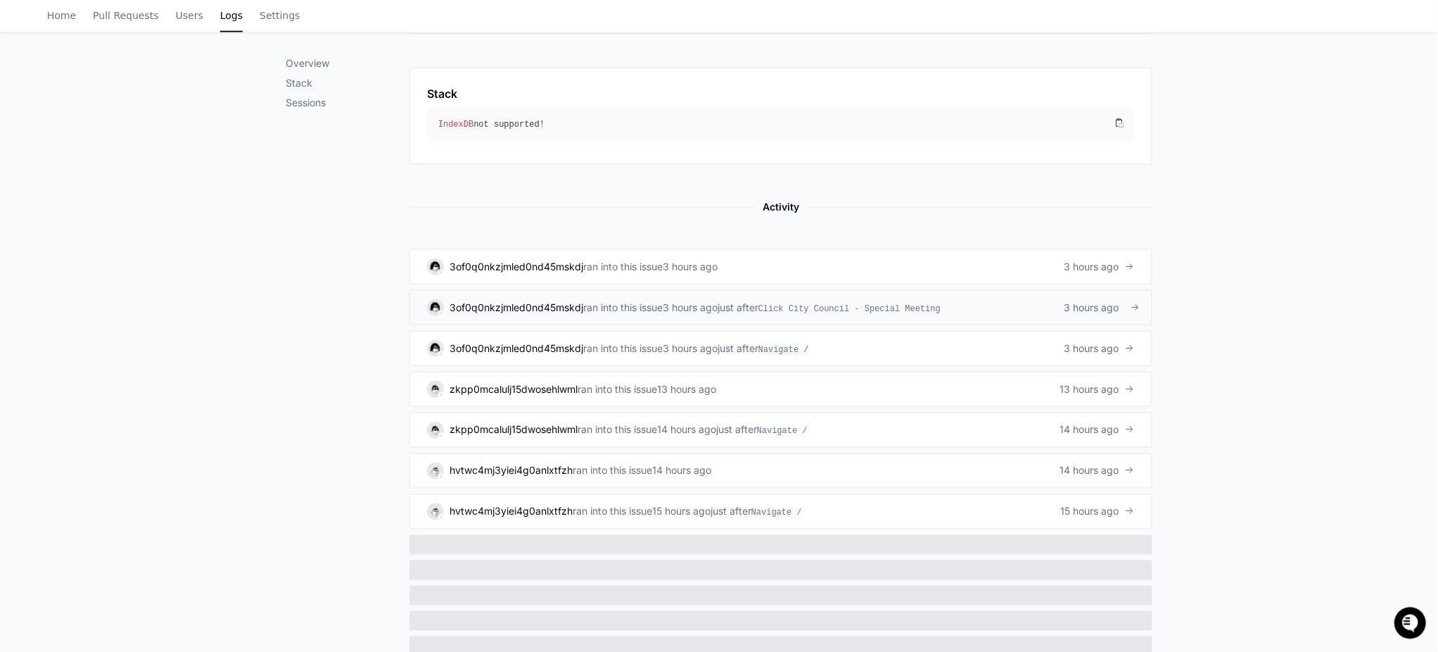
scroll to position [459, 0]
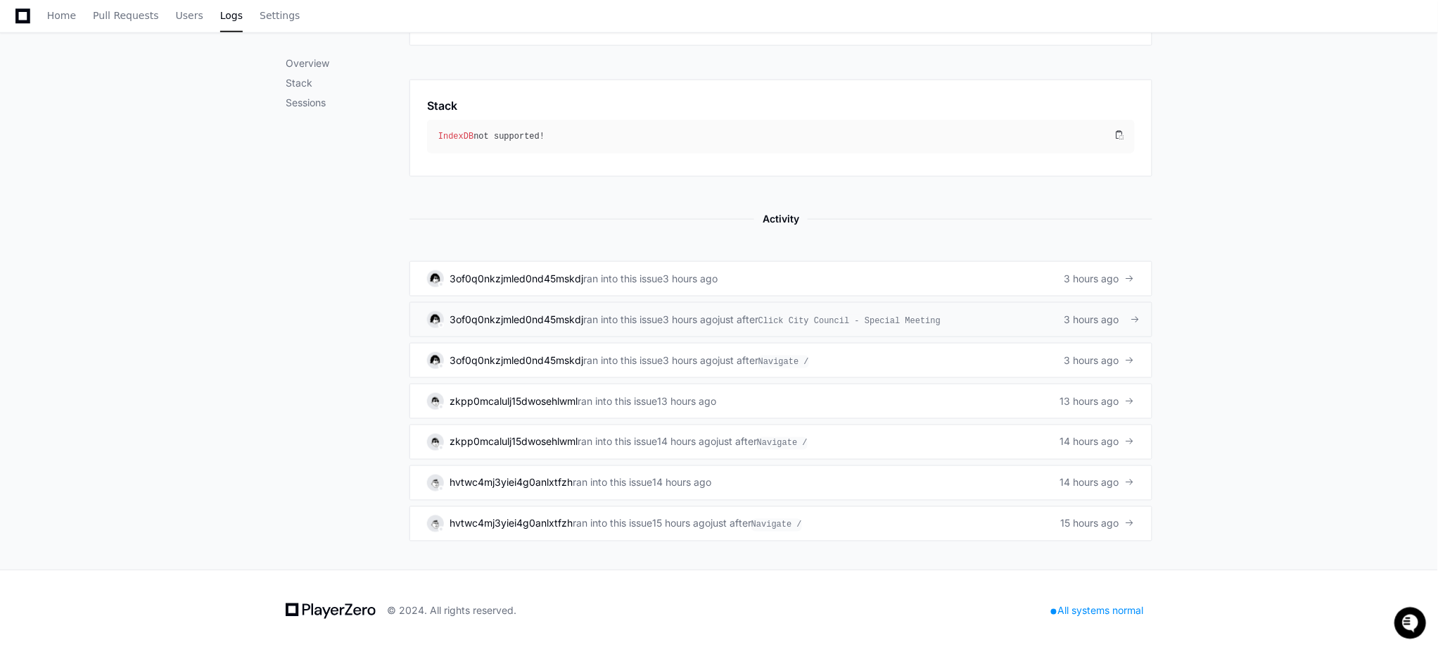
click at [632, 324] on span "ran into this issue" at bounding box center [623, 319] width 80 height 14
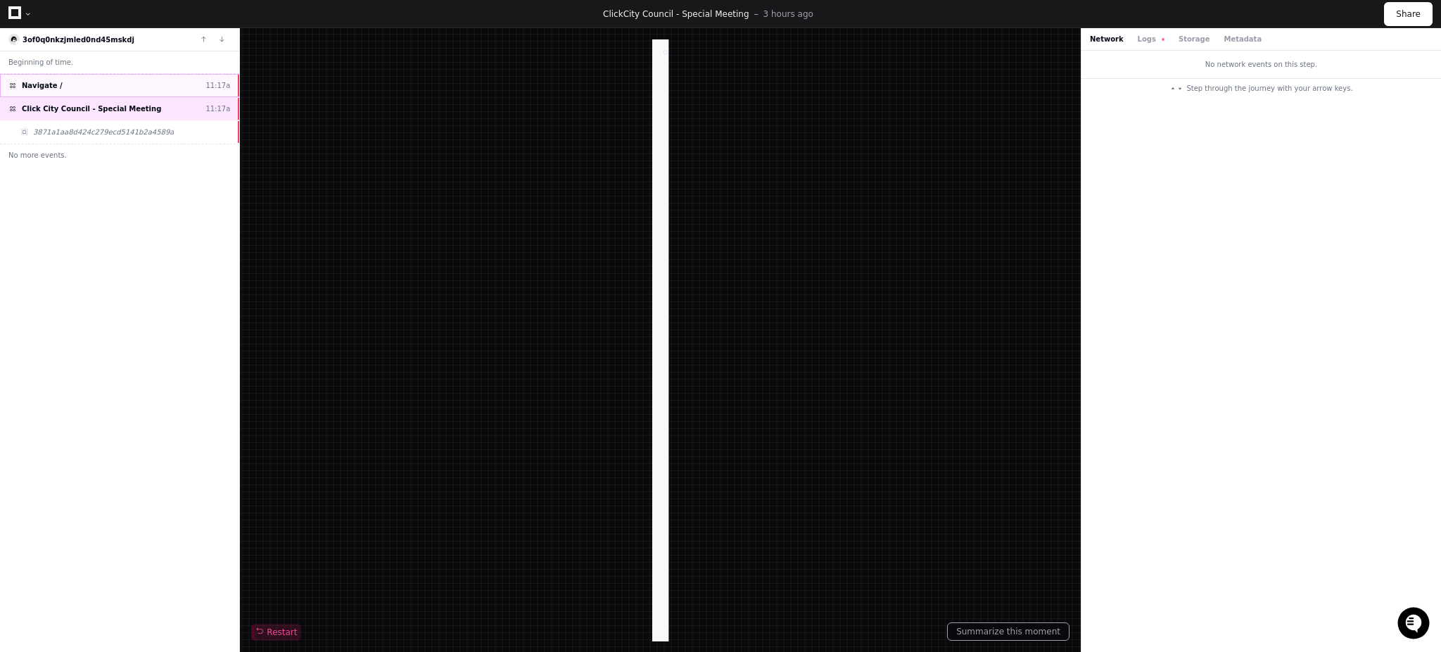
click at [91, 87] on div "Navigate / 11:17a" at bounding box center [119, 85] width 239 height 23
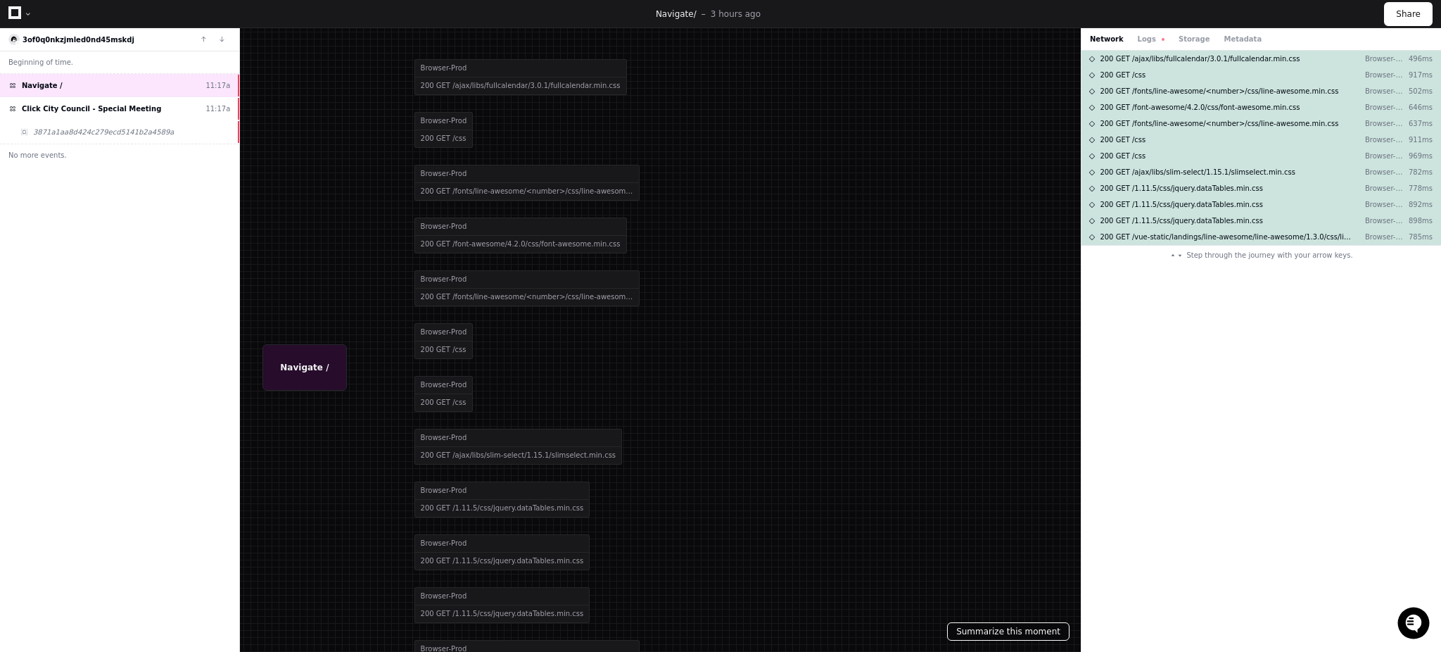
click at [1029, 635] on button "Summarize this moment" at bounding box center [1008, 631] width 122 height 18
click at [310, 361] on div at bounding box center [720, 326] width 1441 height 652
click at [69, 154] on button "No more events." at bounding box center [119, 155] width 239 height 23
click at [75, 113] on span "Click City Council - Special Meeting" at bounding box center [91, 108] width 139 height 11
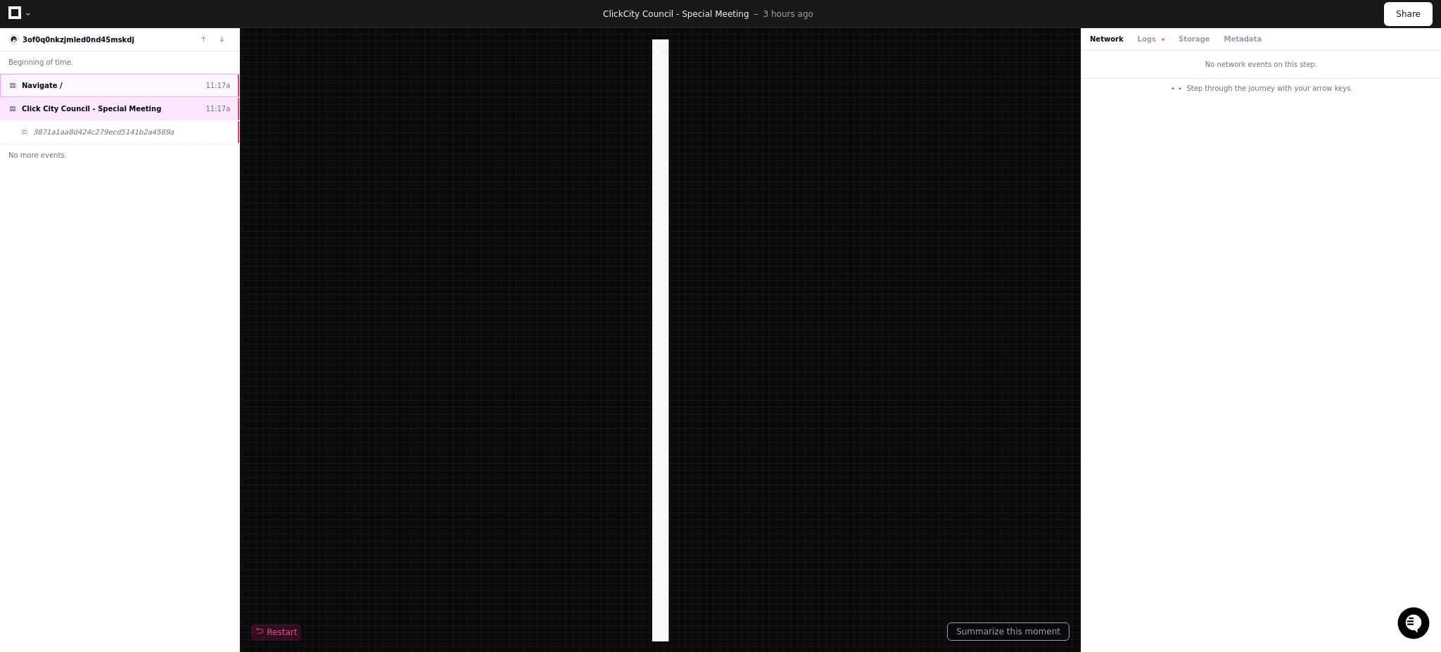
click at [90, 83] on div "Navigate / 11:17a" at bounding box center [119, 85] width 239 height 23
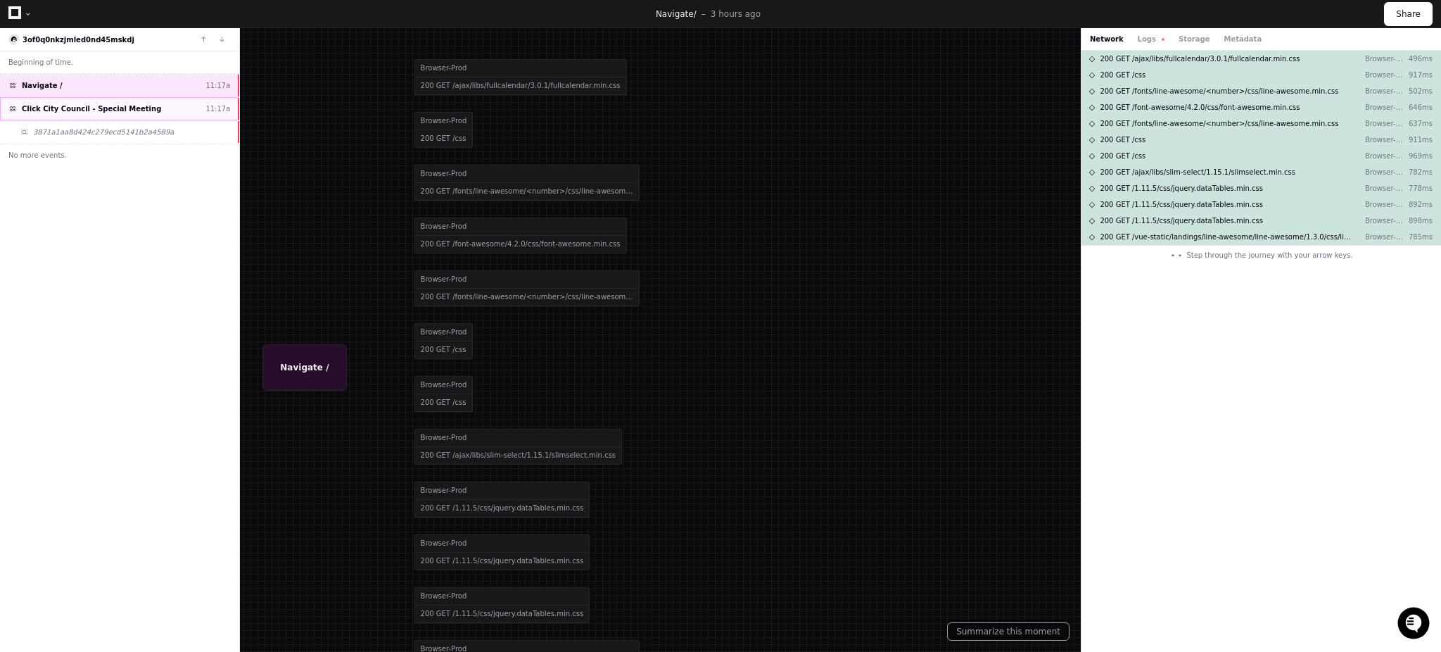
click at [88, 110] on span "Click City Council - Special Meeting" at bounding box center [91, 108] width 139 height 11
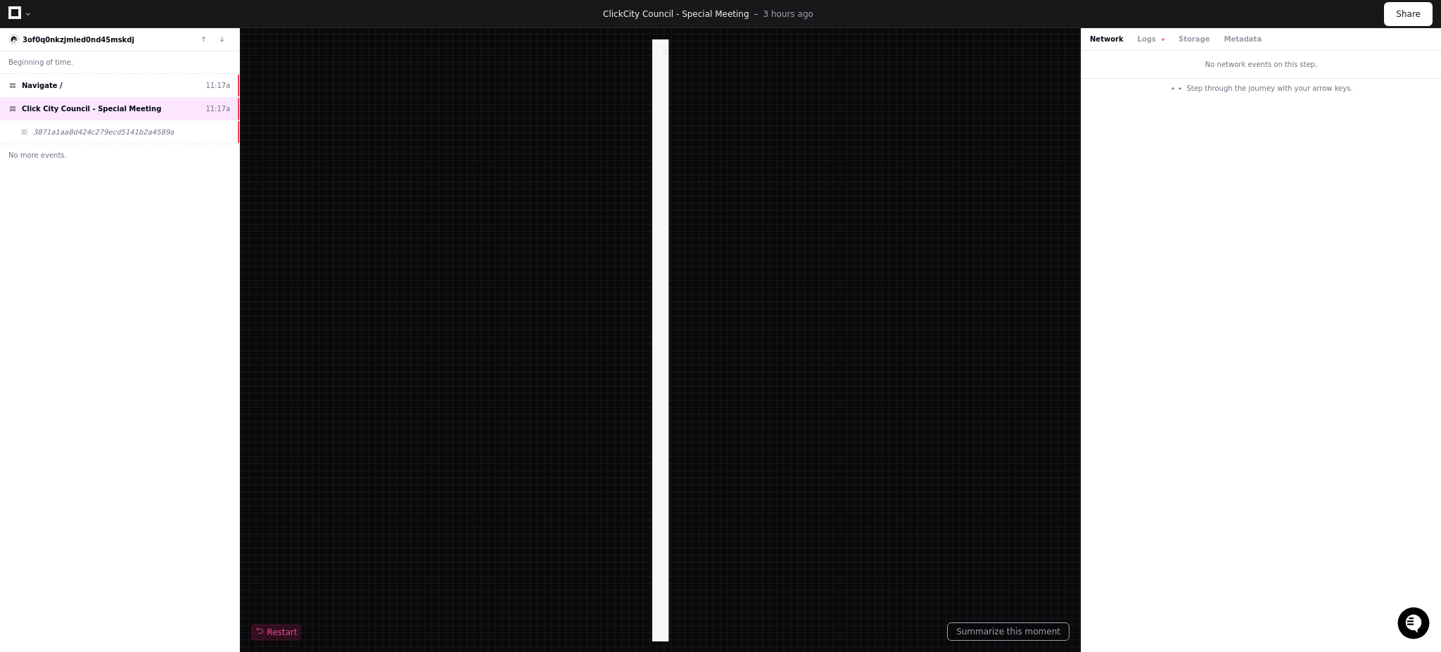
click at [660, 421] on div at bounding box center [660, 340] width 16 height 602
click at [293, 630] on button "Restart" at bounding box center [276, 631] width 50 height 17
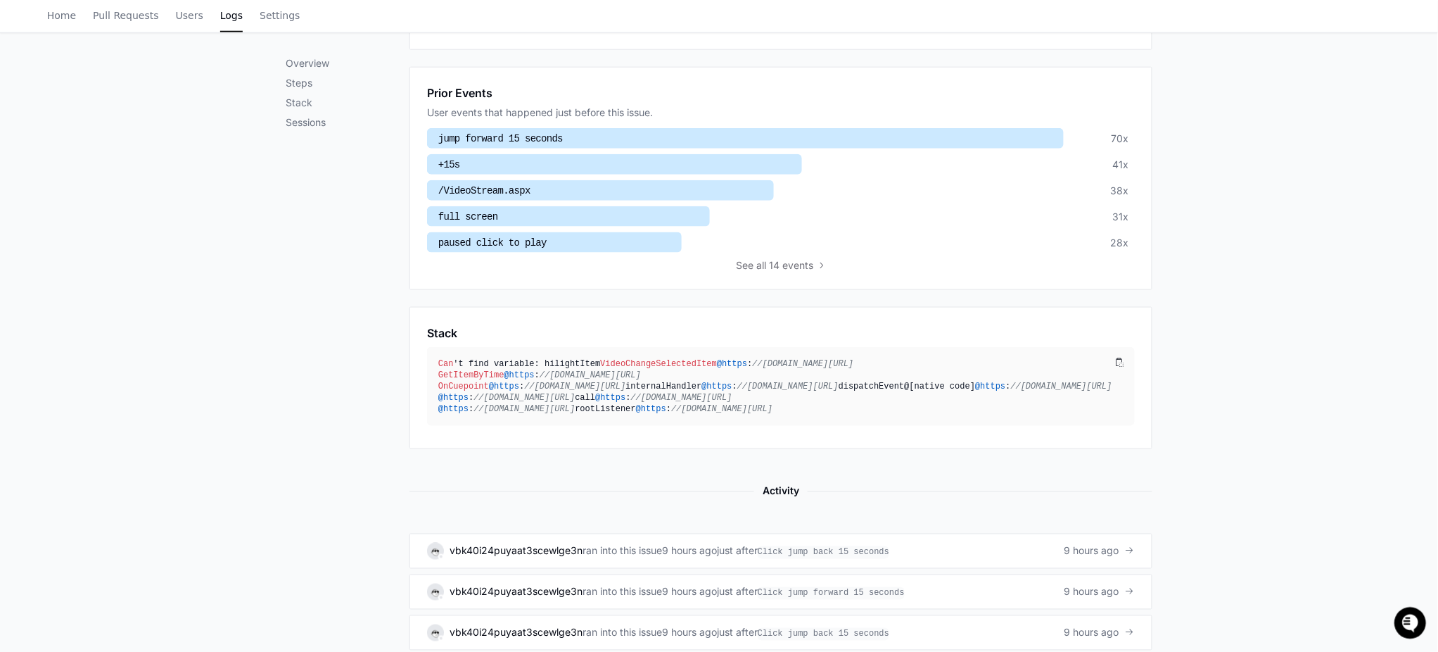
scroll to position [635, 0]
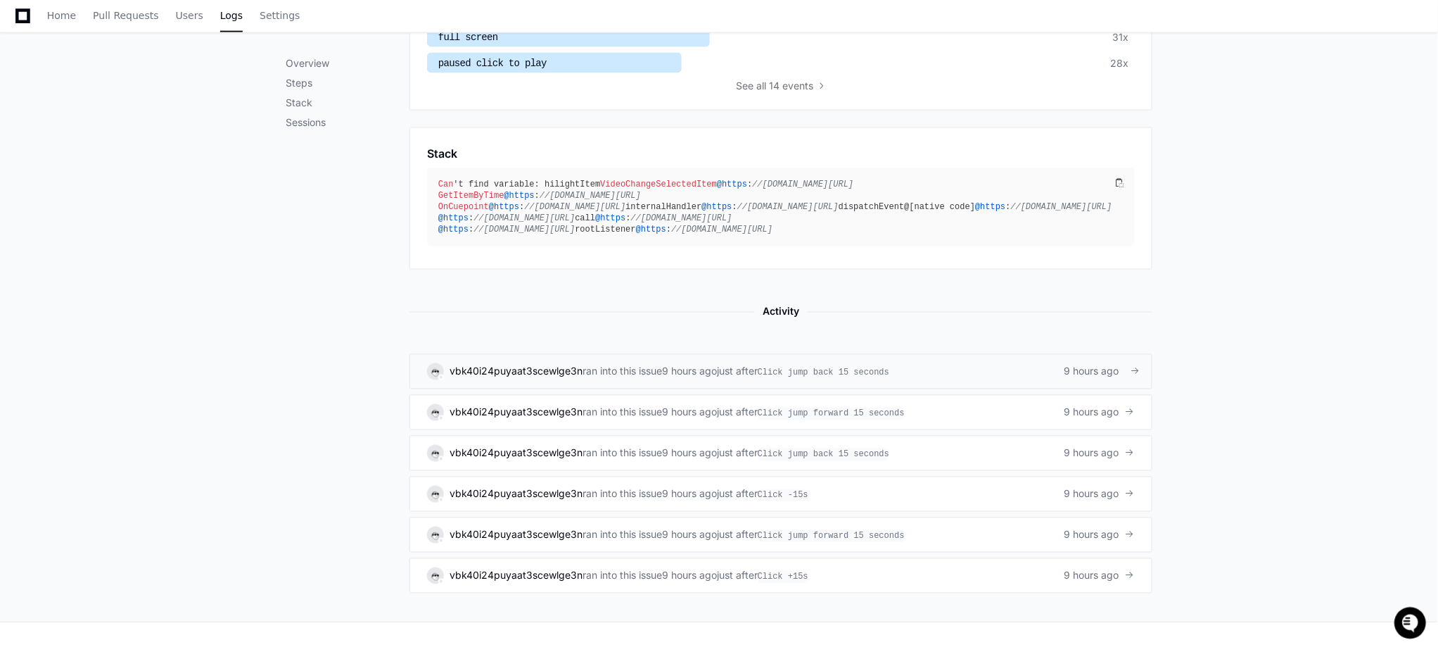
click at [752, 379] on div "just after Click jump back 15 seconds" at bounding box center [803, 371] width 172 height 14
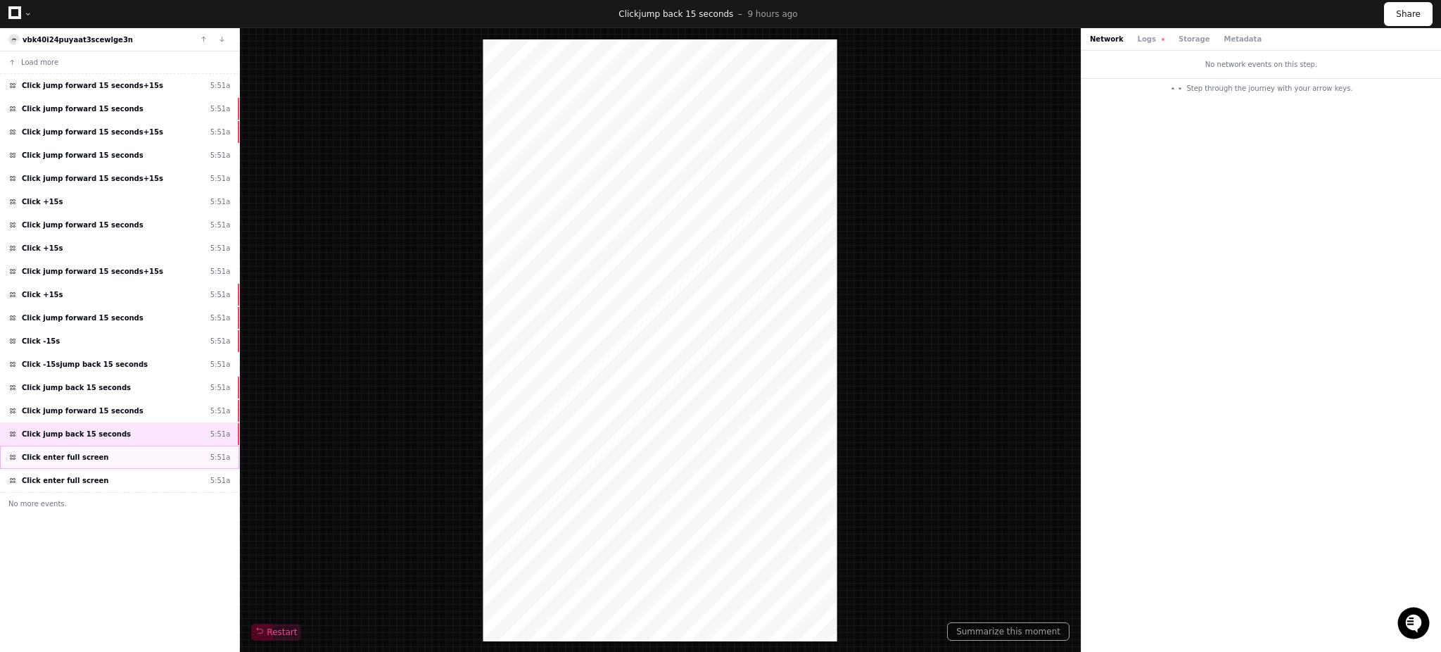
click at [84, 462] on span "Click enter full screen" at bounding box center [65, 457] width 87 height 11
click at [108, 413] on span "Click jump forward 15 seconds" at bounding box center [83, 410] width 122 height 11
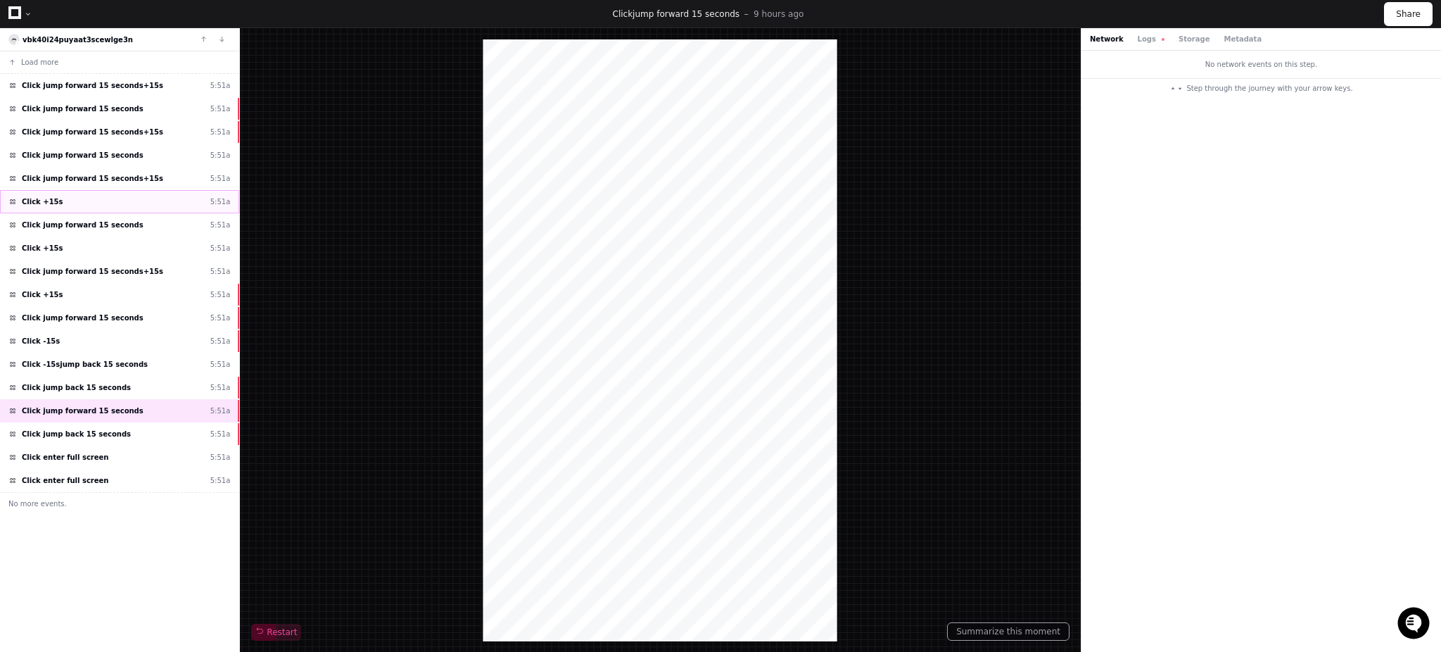
click at [125, 207] on div "Click +15s 5:51a" at bounding box center [119, 201] width 239 height 23
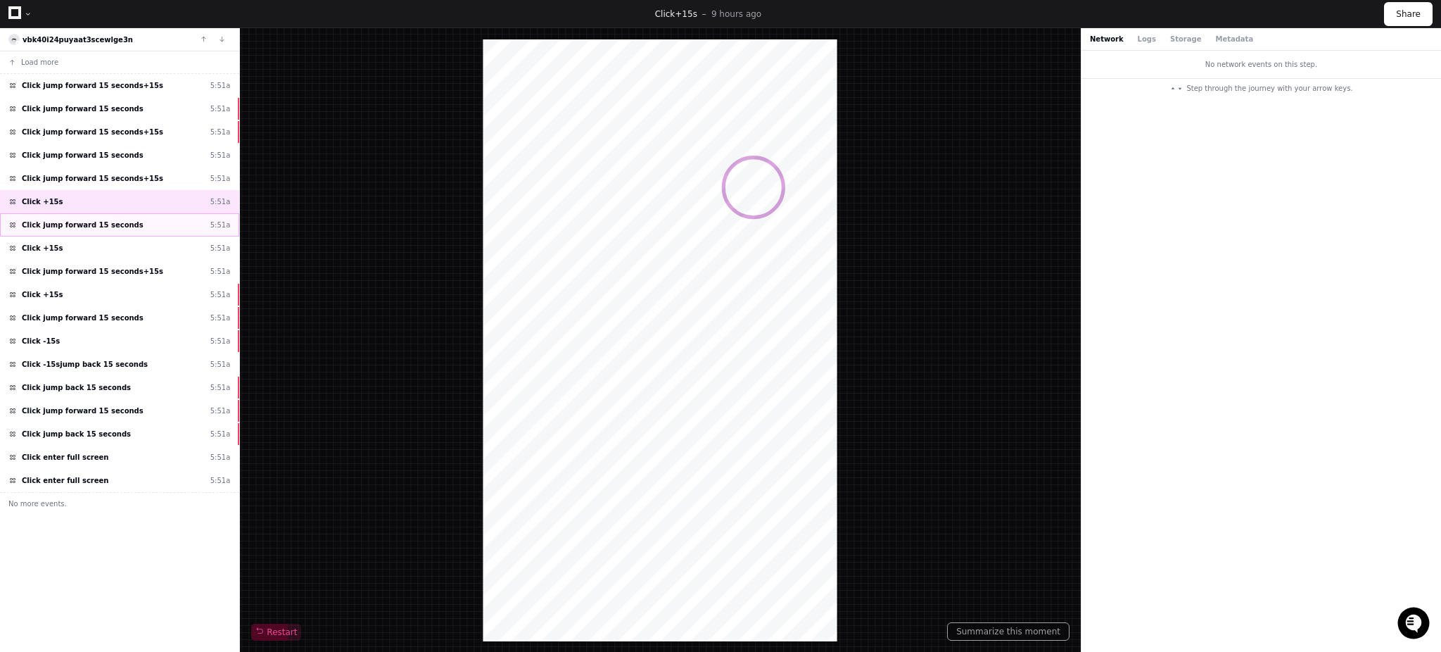
click at [115, 229] on span "Click jump forward 15 seconds" at bounding box center [83, 225] width 122 height 11
